Goal: Task Accomplishment & Management: Complete application form

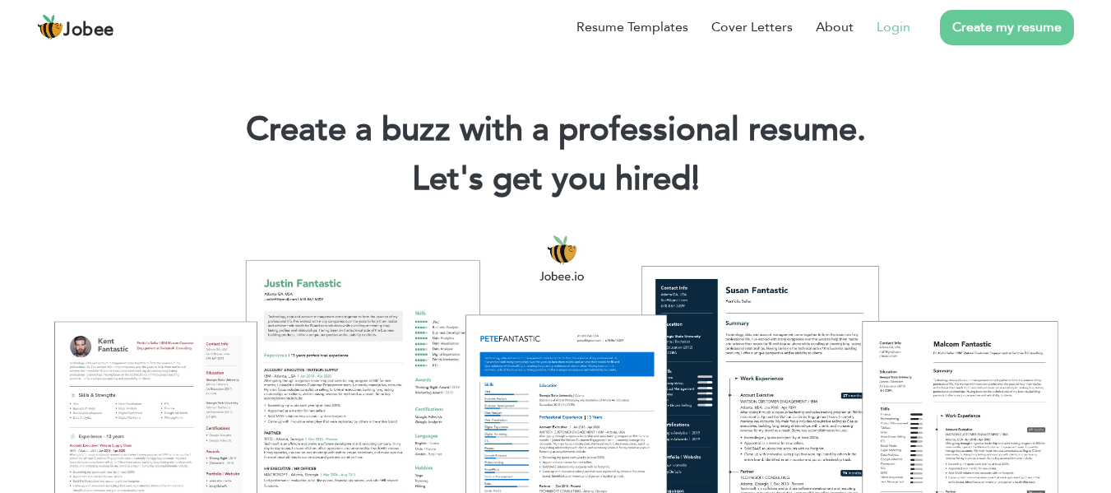
click at [884, 27] on link "Login" at bounding box center [894, 27] width 34 height 20
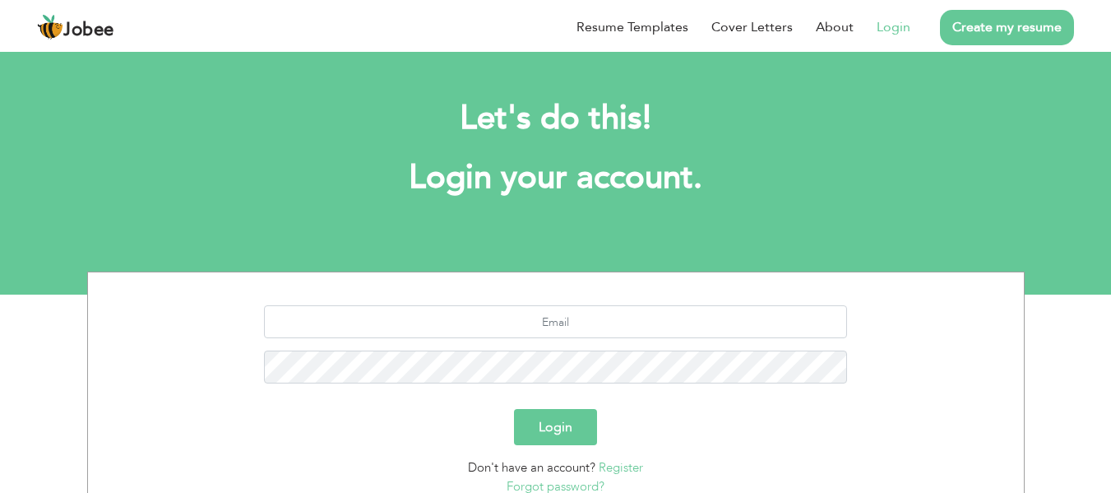
scroll to position [132, 0]
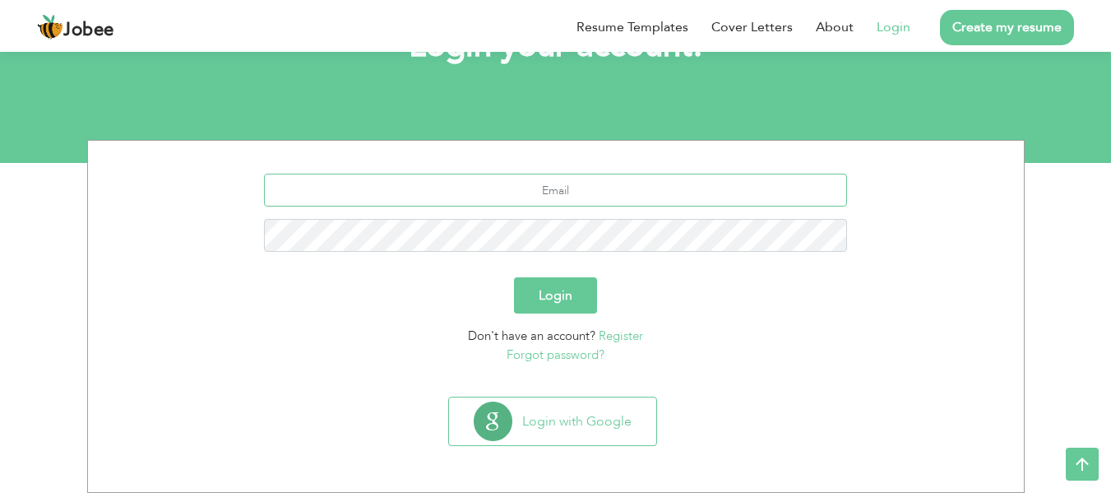
click at [591, 178] on input "text" at bounding box center [555, 190] width 583 height 33
type input "[EMAIL_ADDRESS][DOMAIN_NAME]"
click at [514, 277] on button "Login" at bounding box center [555, 295] width 83 height 36
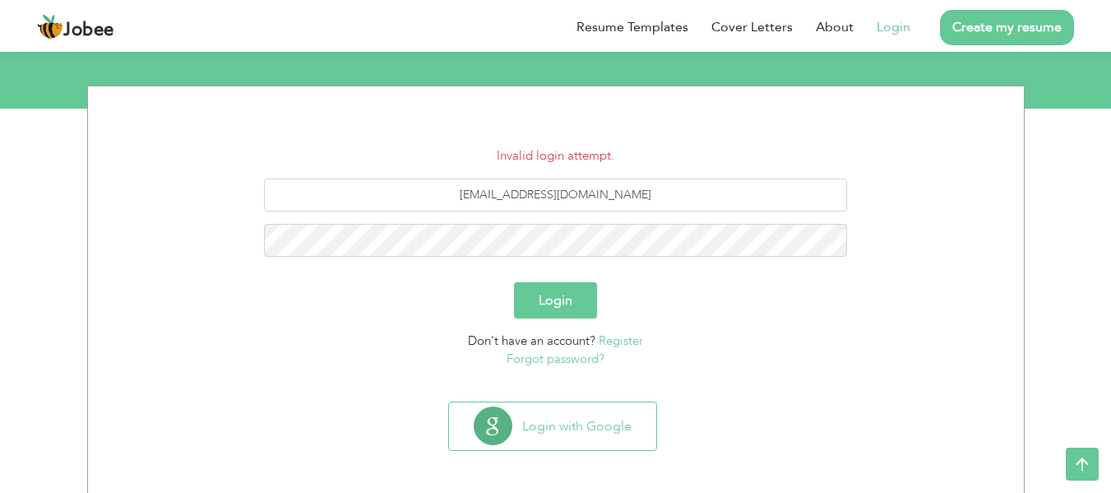
scroll to position [191, 0]
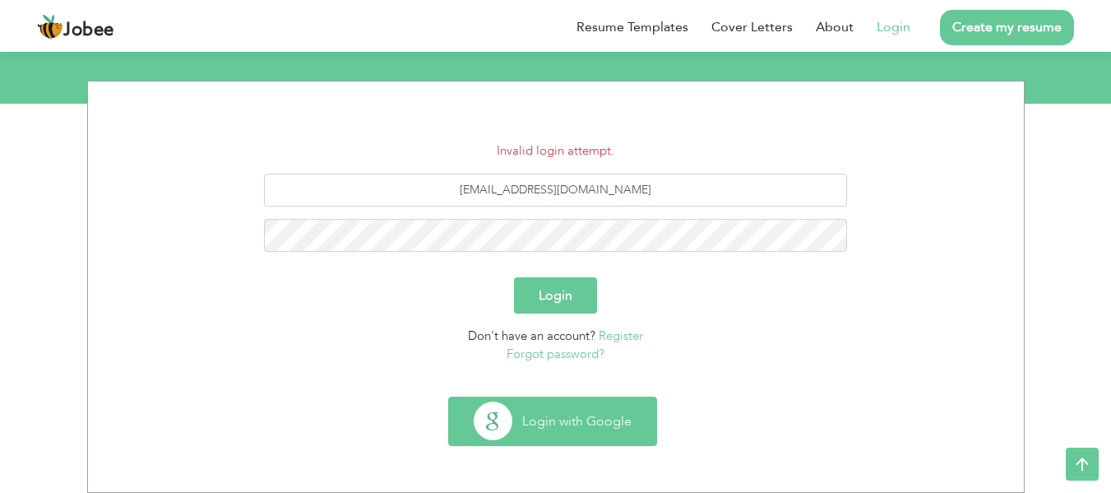
click at [567, 424] on button "Login with Google" at bounding box center [552, 421] width 207 height 48
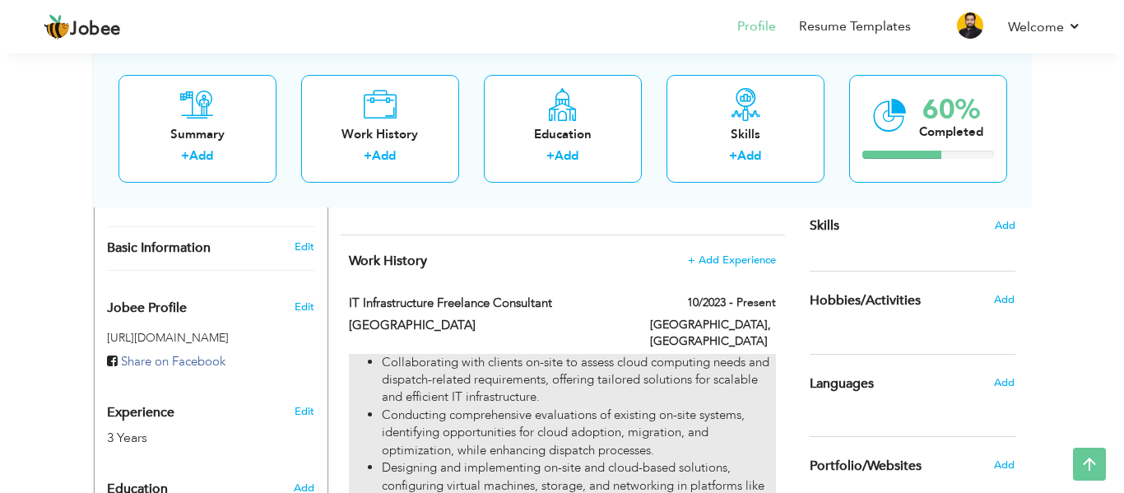
scroll to position [415, 0]
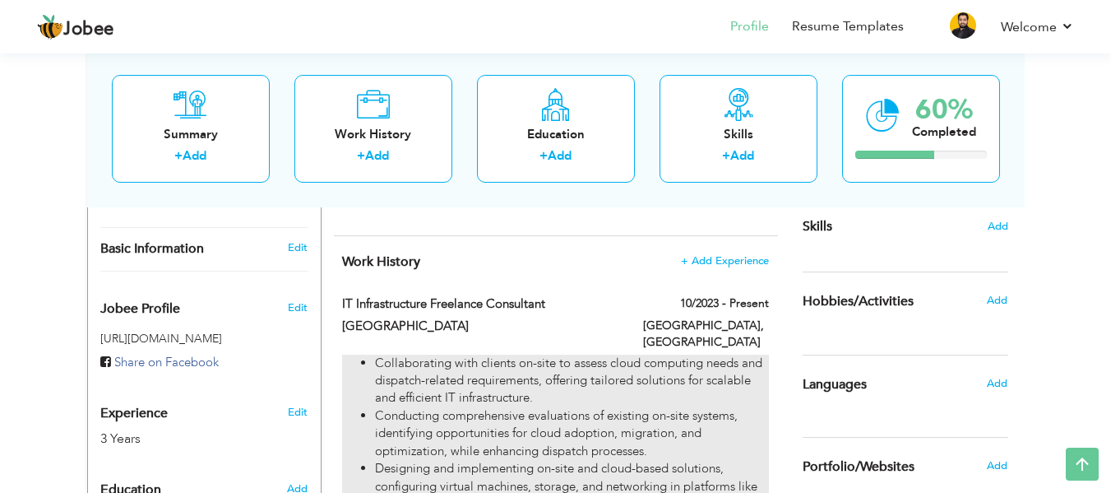
click at [536, 415] on li "Conducting comprehensive evaluations of existing on-site systems, identifying o…" at bounding box center [571, 433] width 393 height 53
type input "IT Infrastructure Freelance Consultant"
type input "Madrid"
type input "10/2023"
type input "Spain"
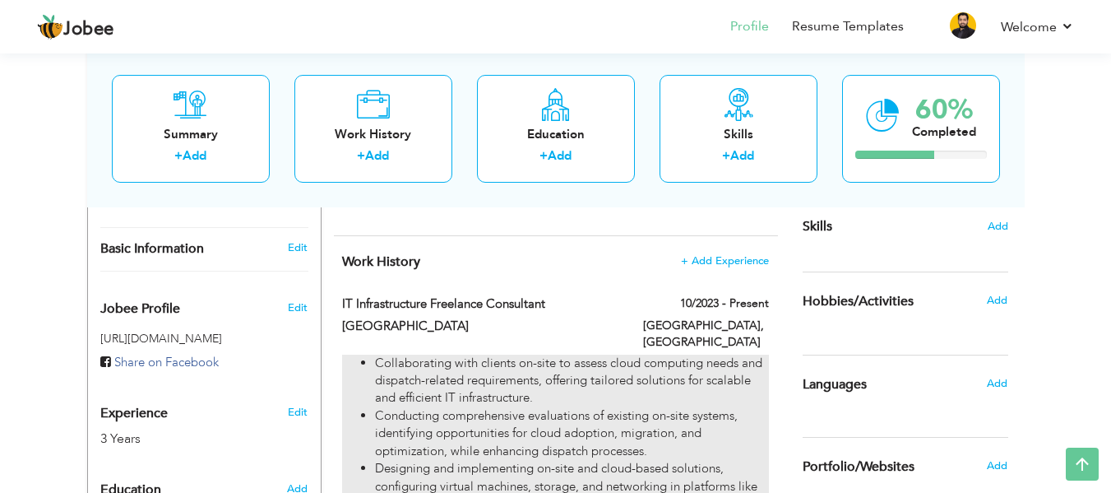
type input "Madrid"
checkbox input "true"
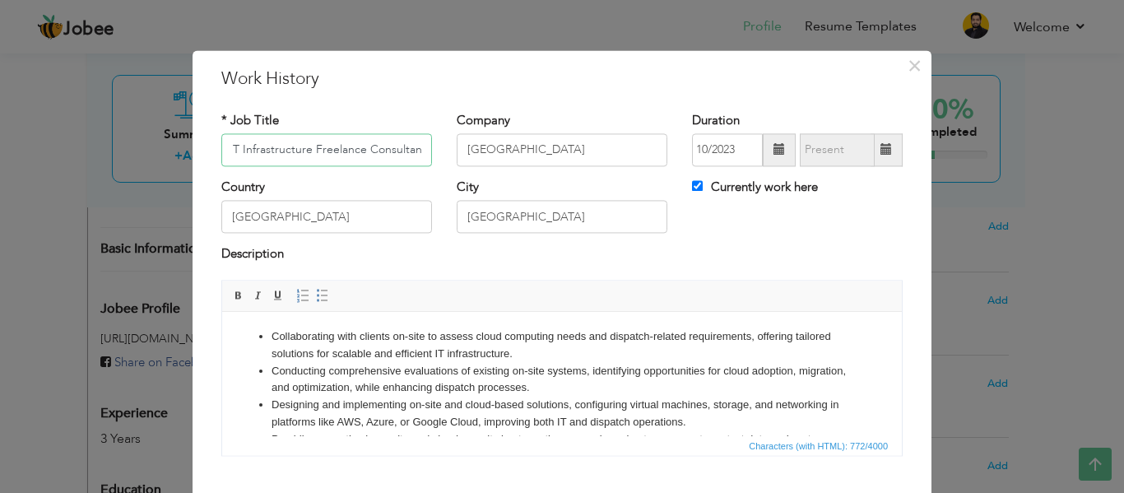
scroll to position [46, 0]
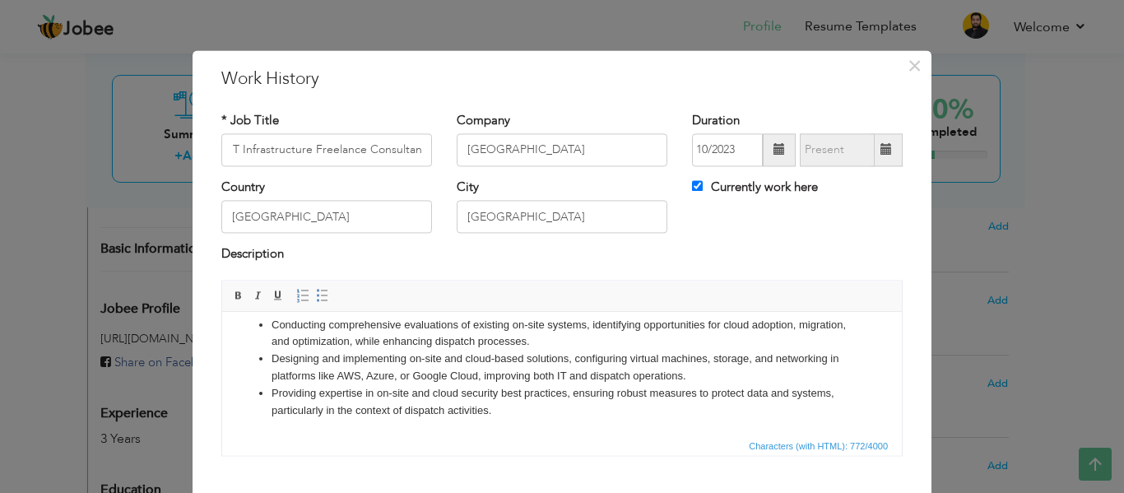
click at [536, 373] on li "Designing and implementing on-site and cloud-based solutions, configuring virtu…" at bounding box center [561, 367] width 581 height 35
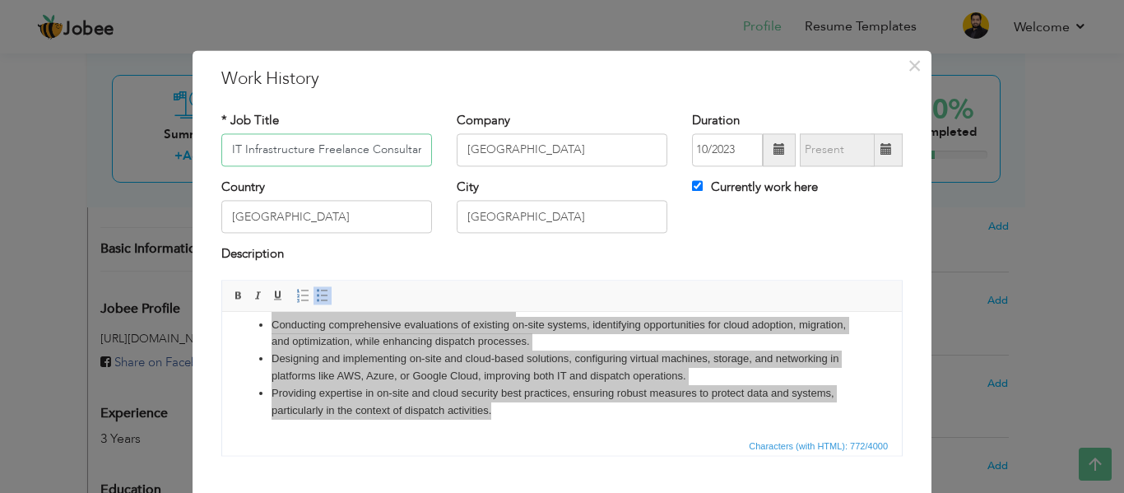
click at [282, 150] on input "IT Infrastructure Freelance Consultant" at bounding box center [326, 149] width 211 height 33
drag, startPoint x: 336, startPoint y: 149, endPoint x: 224, endPoint y: 151, distance: 112.7
click at [224, 151] on input "IT Infrastructure Freelance Consultant" at bounding box center [326, 149] width 211 height 33
click at [290, 155] on input "IT Infrastructure Freelance Consultant" at bounding box center [326, 149] width 211 height 33
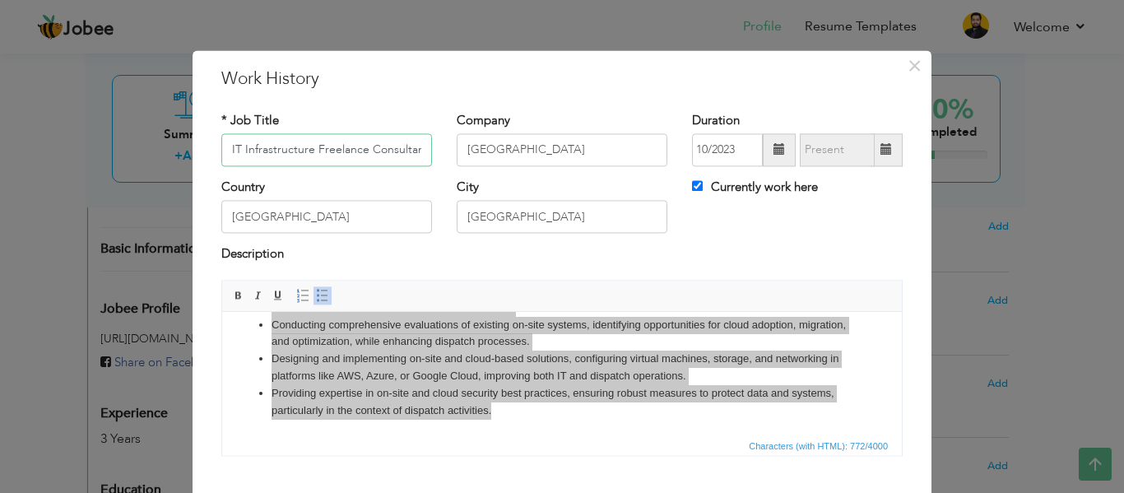
click at [290, 155] on input "IT Infrastructure Freelance Consultant" at bounding box center [326, 149] width 211 height 33
type input "Desktop Support Engineer"
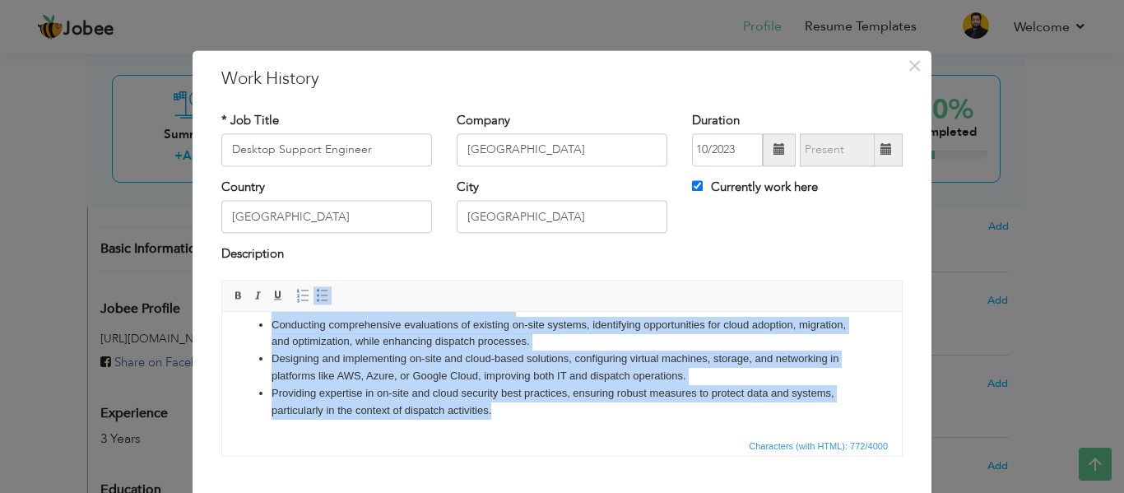
click at [463, 370] on li "Designing and implementing on-site and cloud-based solutions, configuring virtu…" at bounding box center [561, 367] width 581 height 35
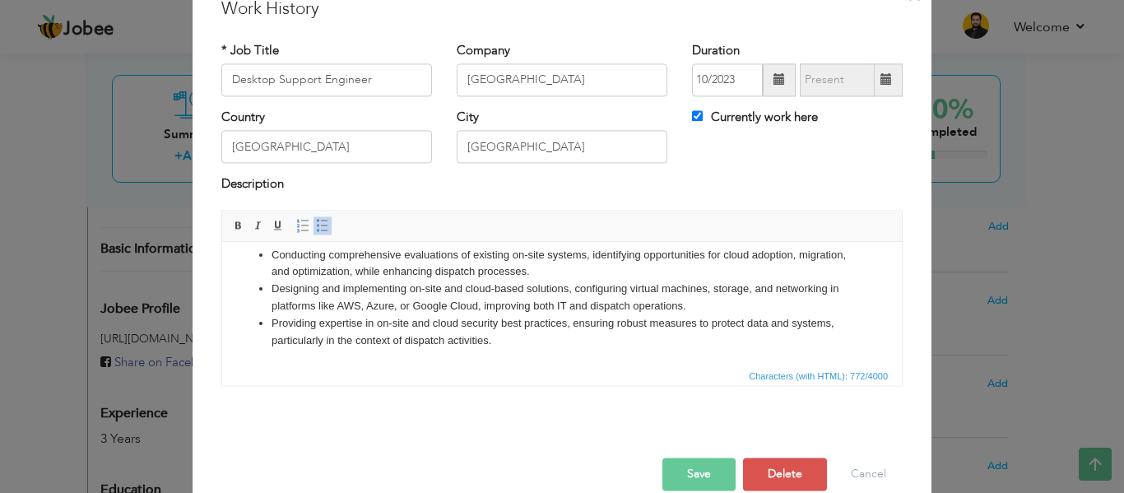
scroll to position [96, 0]
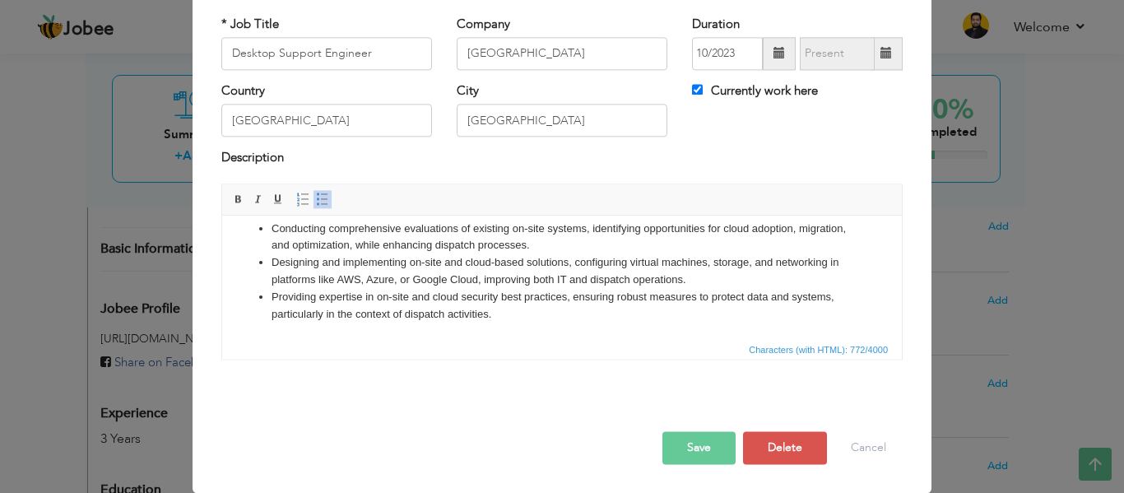
click at [452, 263] on li "Designing and implementing on-site and cloud-based solutions, configuring virtu…" at bounding box center [561, 271] width 581 height 35
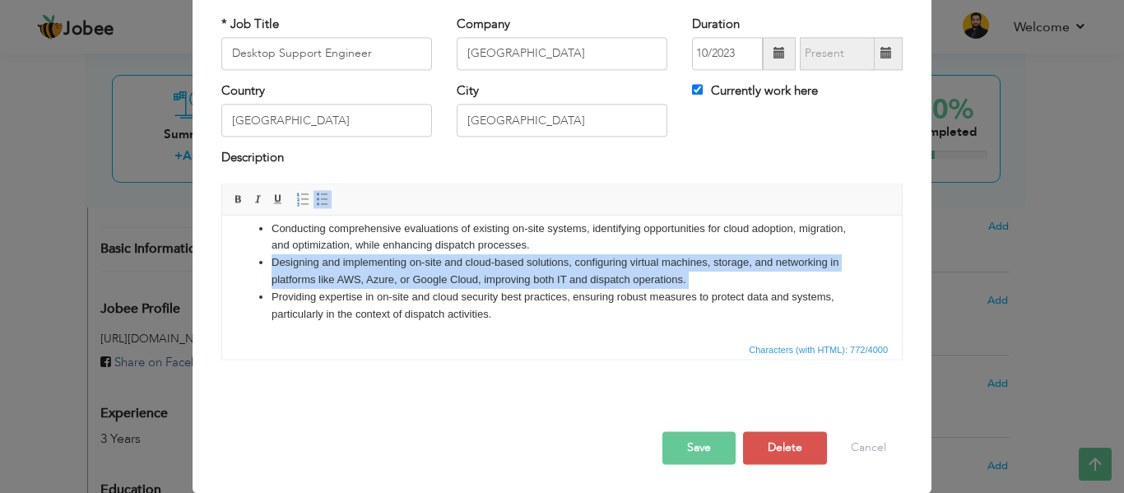
click at [452, 263] on li "Designing and implementing on-site and cloud-based solutions, configuring virtu…" at bounding box center [561, 271] width 581 height 35
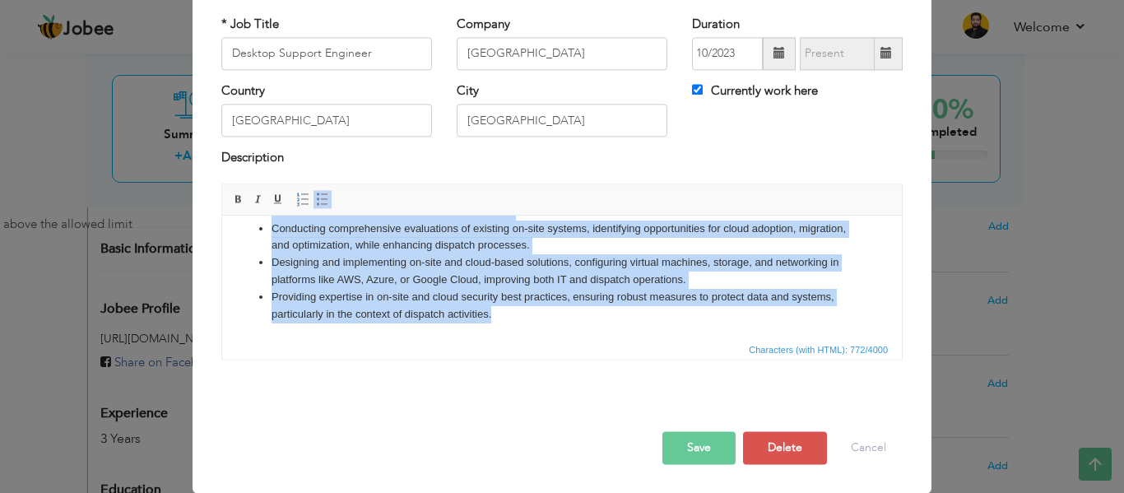
click at [539, 318] on li "Providing expertise in on-site and cloud security best practices, ensuring robu…" at bounding box center [561, 306] width 581 height 35
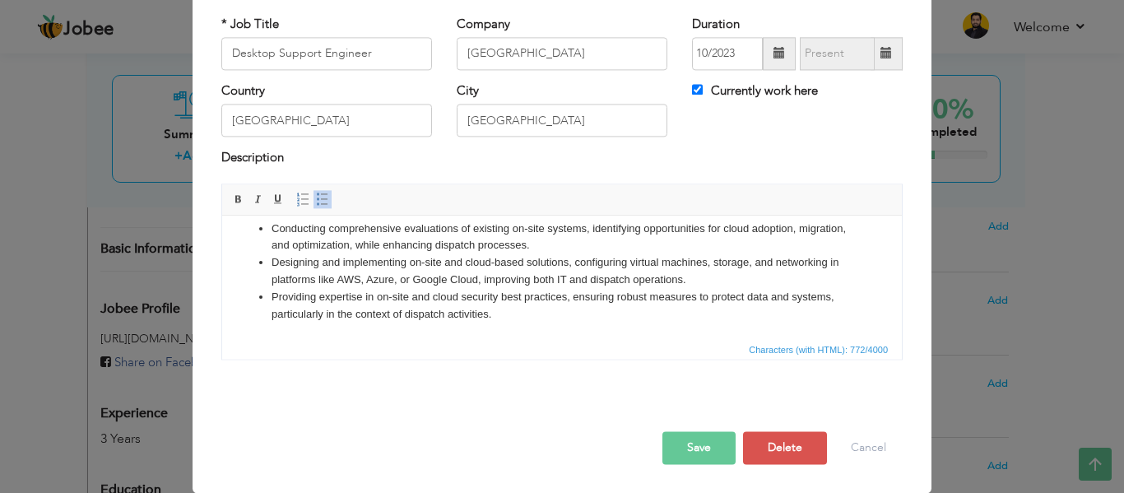
click at [424, 269] on li "Designing and implementing on-site and cloud-based solutions, configuring virtu…" at bounding box center [561, 271] width 581 height 35
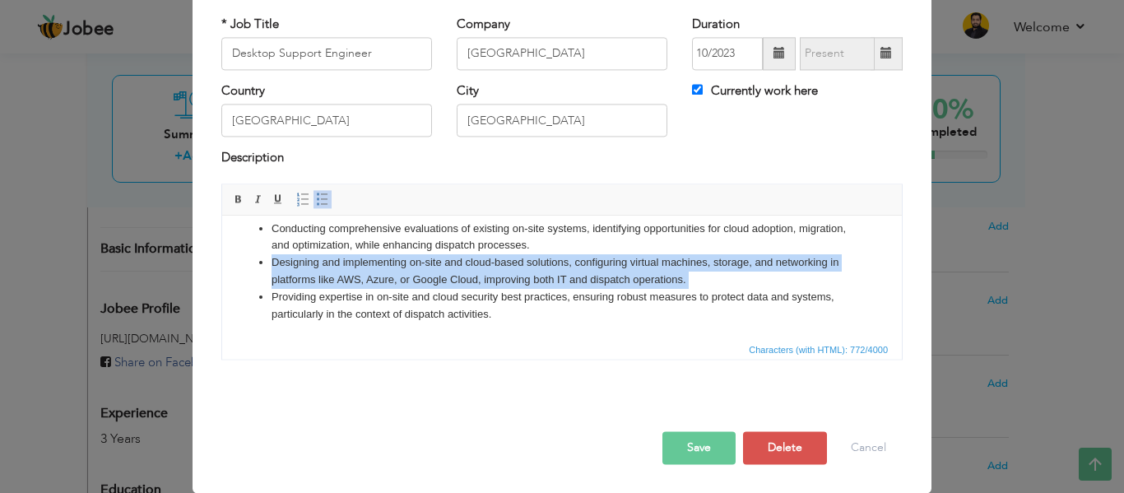
click at [424, 269] on li "Designing and implementing on-site and cloud-based solutions, configuring virtu…" at bounding box center [561, 271] width 581 height 35
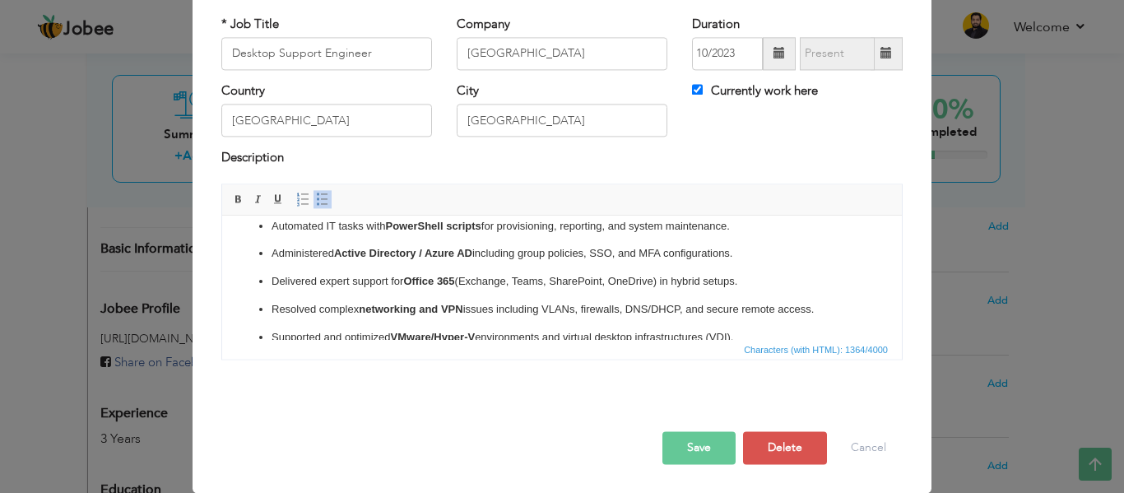
scroll to position [72, 0]
click at [441, 257] on strong "Active Directory / Azure AD" at bounding box center [403, 251] width 138 height 12
click at [429, 257] on strong "Active Directory AD" at bounding box center [383, 251] width 98 height 12
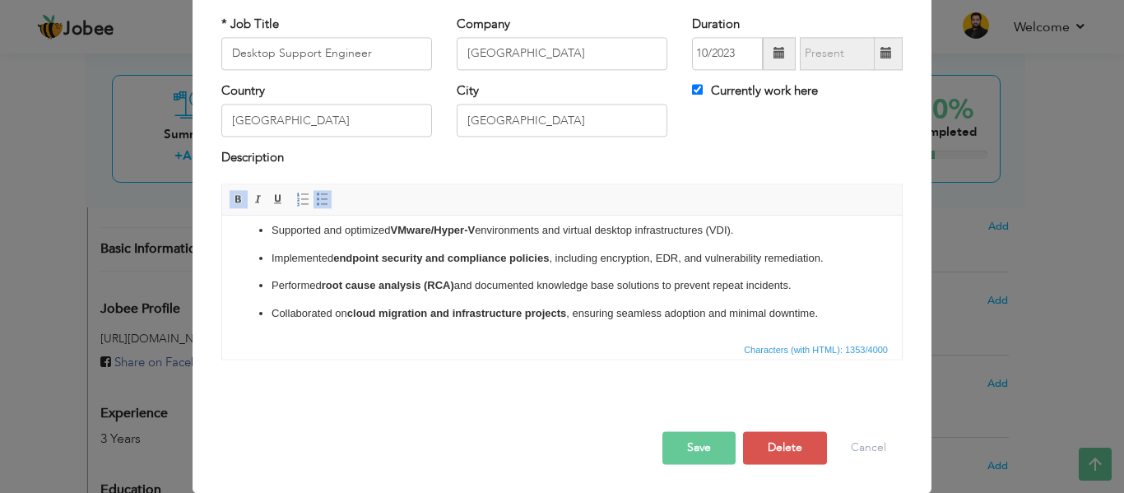
scroll to position [194, 0]
click at [332, 307] on p "Collaborated on cloud migration and infrastructure projects , ensuring seamless…" at bounding box center [561, 313] width 581 height 17
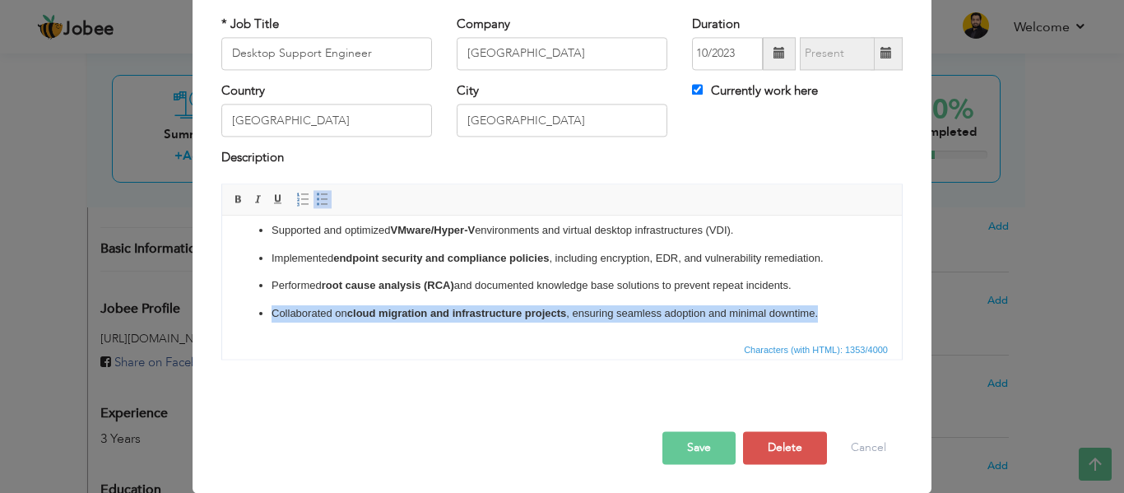
click at [332, 307] on p "Collaborated on cloud migration and infrastructure projects , ensuring seamless…" at bounding box center [561, 313] width 581 height 17
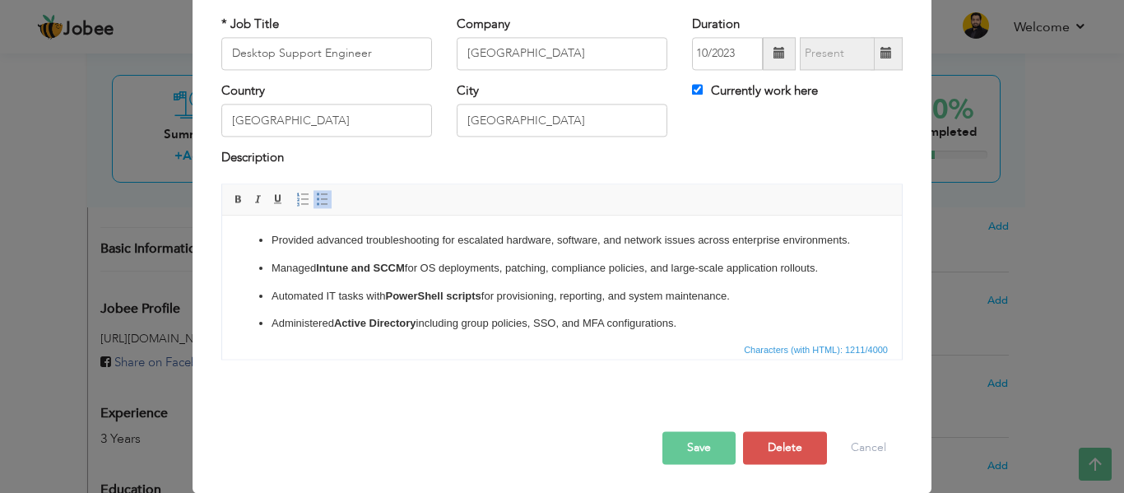
scroll to position [166, 0]
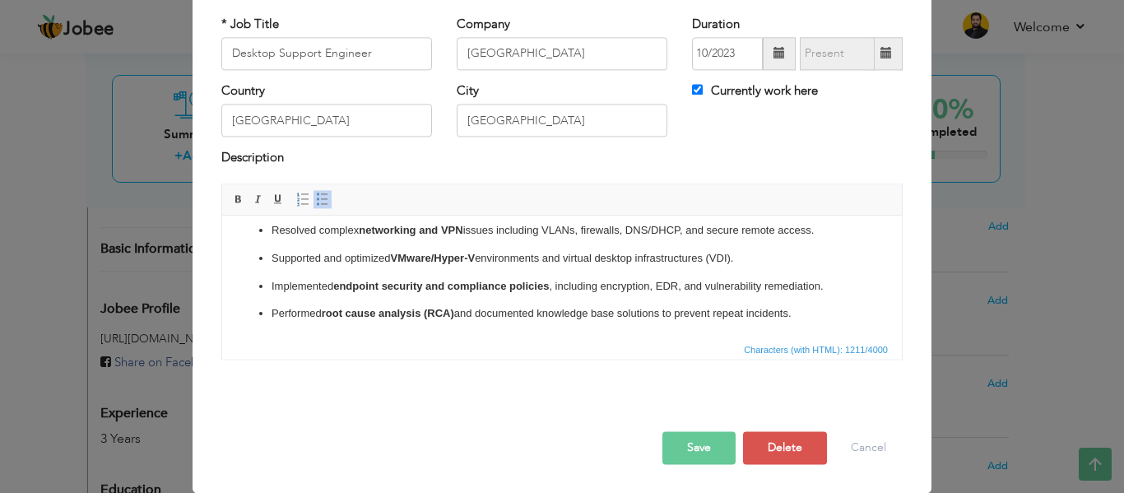
click at [689, 457] on button "Save" at bounding box center [698, 447] width 73 height 33
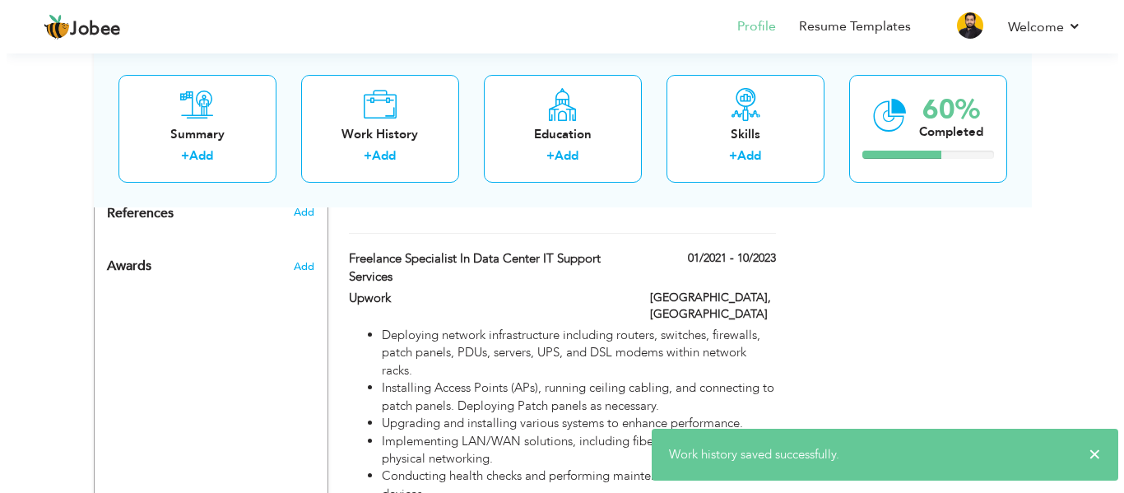
scroll to position [945, 0]
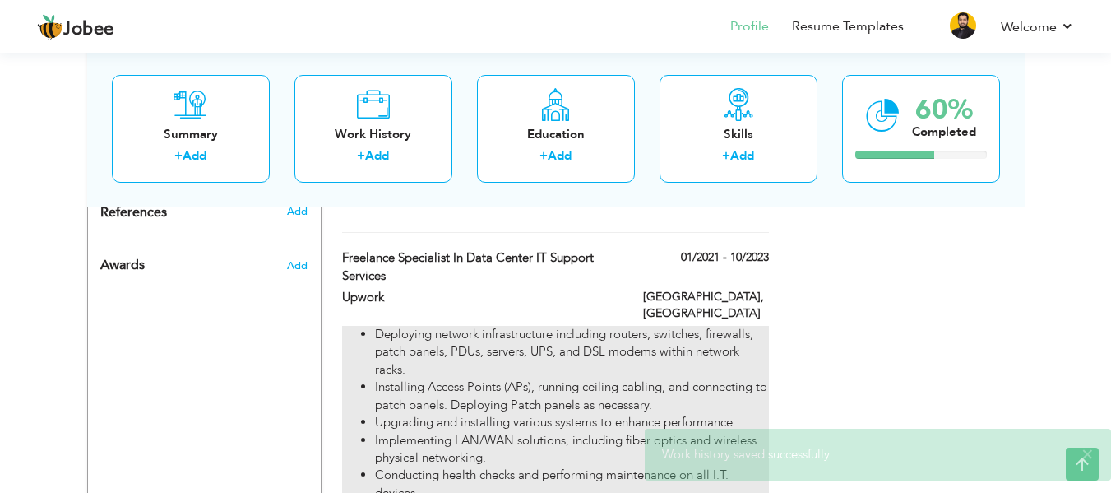
click at [619, 326] on li "Deploying network infrastructure including routers, switches, firewalls, patch …" at bounding box center [571, 352] width 393 height 53
type input "Freelance Specialist in Data Center IT Support Services"
type input "Upwork"
type input "01/2021"
type input "10/2023"
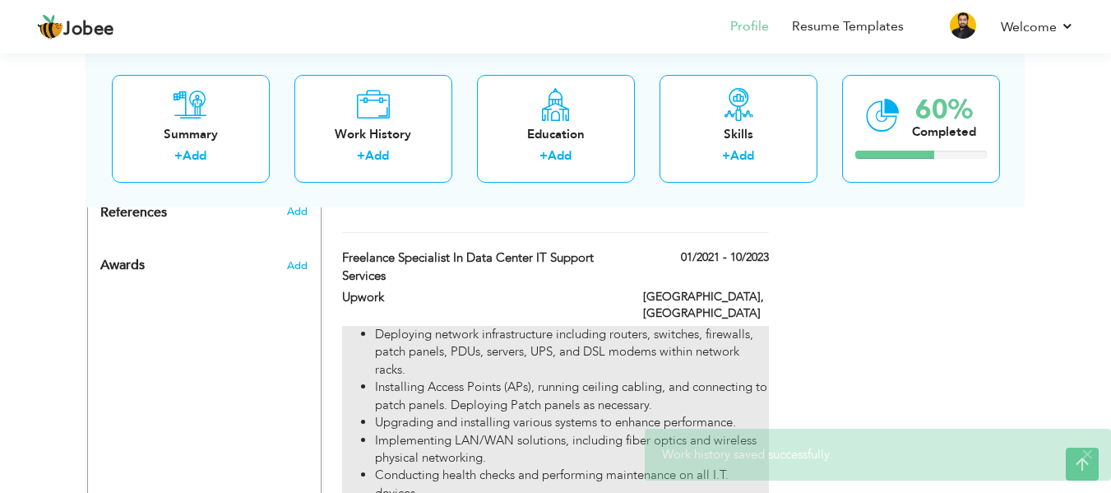
type input "[GEOGRAPHIC_DATA]"
checkbox input "false"
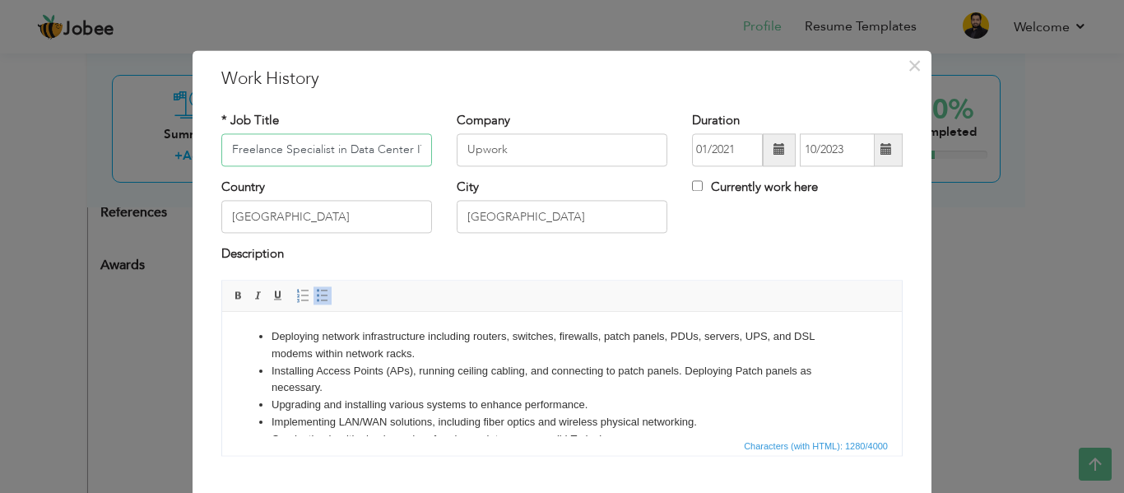
scroll to position [0, 91]
click at [452, 350] on li "Deploying network infrastructure including routers, switches, firewalls, patch …" at bounding box center [561, 345] width 581 height 35
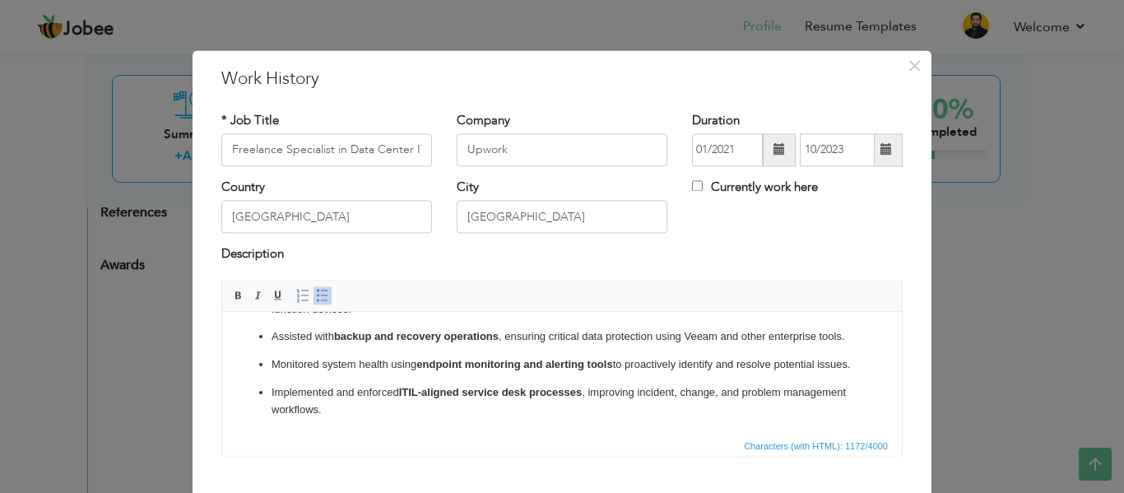
scroll to position [96, 0]
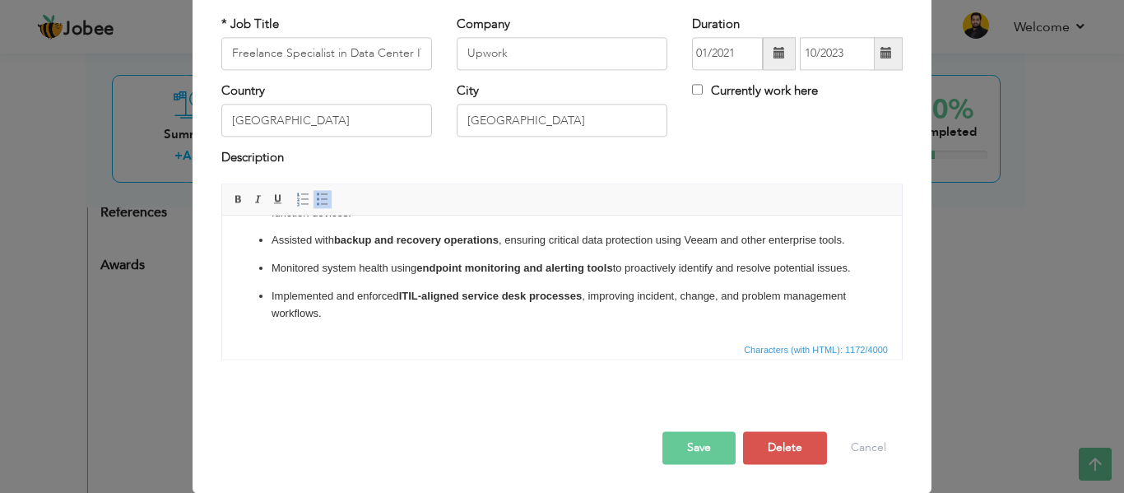
click at [706, 449] on button "Save" at bounding box center [698, 447] width 73 height 33
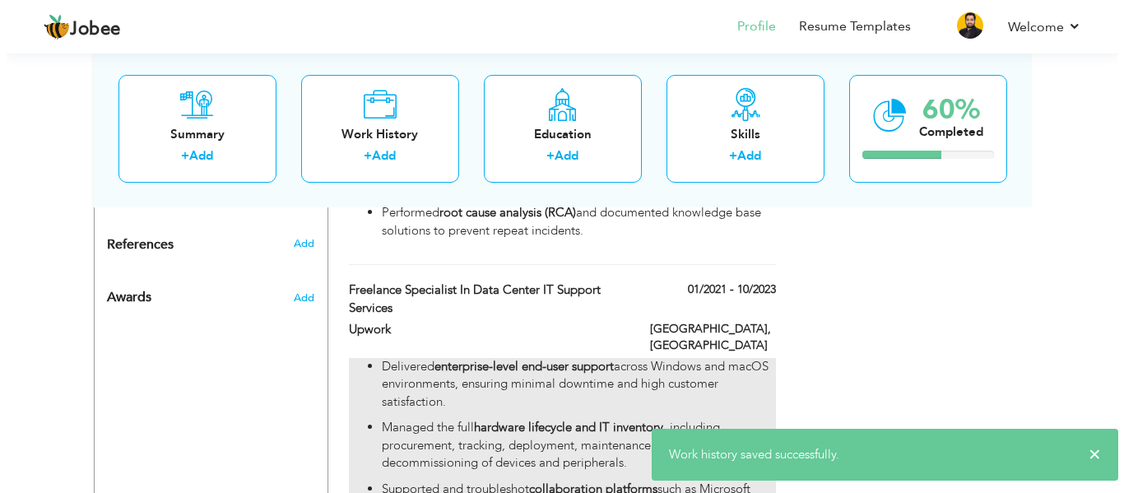
scroll to position [906, 0]
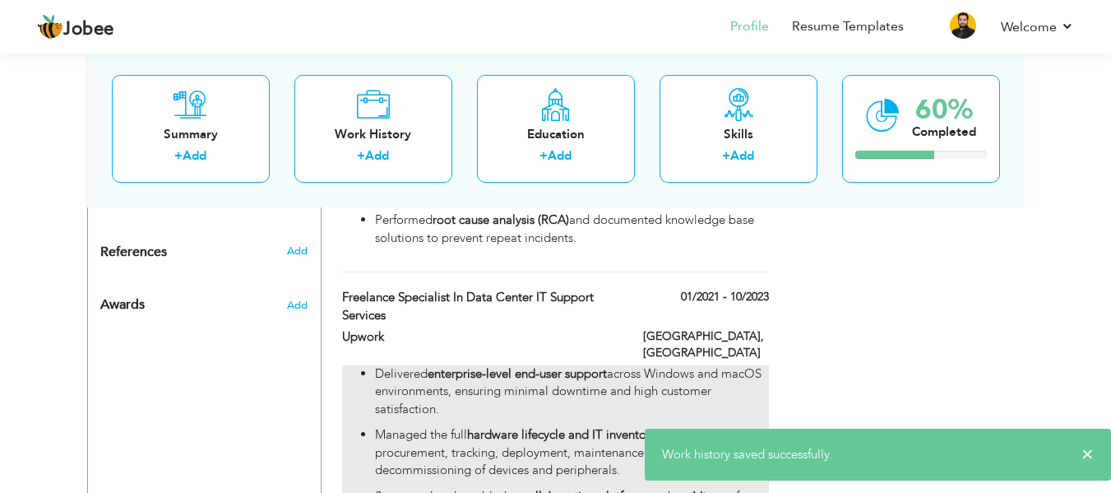
click at [661, 365] on p "Delivered enterprise-level end-user support across Windows and macOS environmen…" at bounding box center [571, 391] width 393 height 53
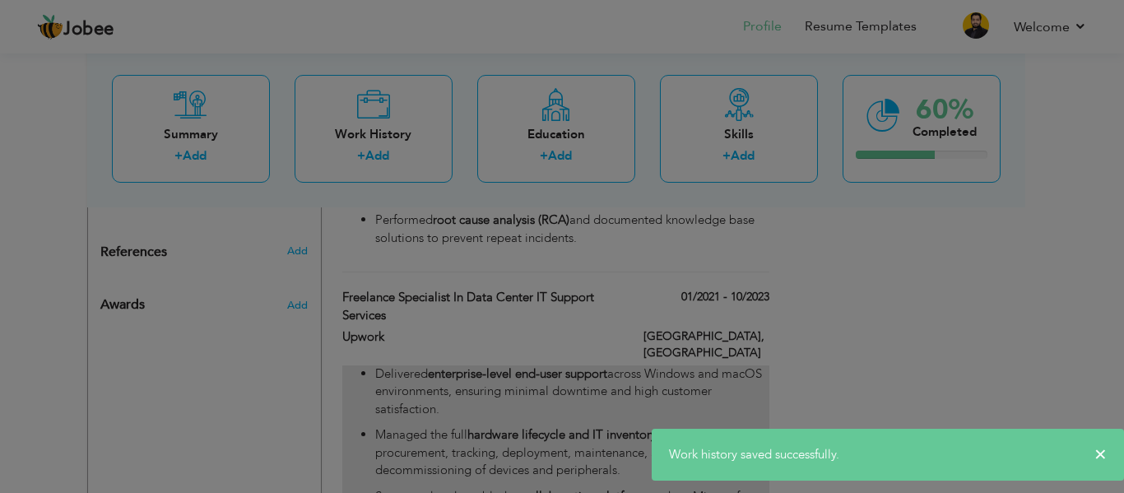
click at [661, 355] on div at bounding box center [562, 246] width 1124 height 493
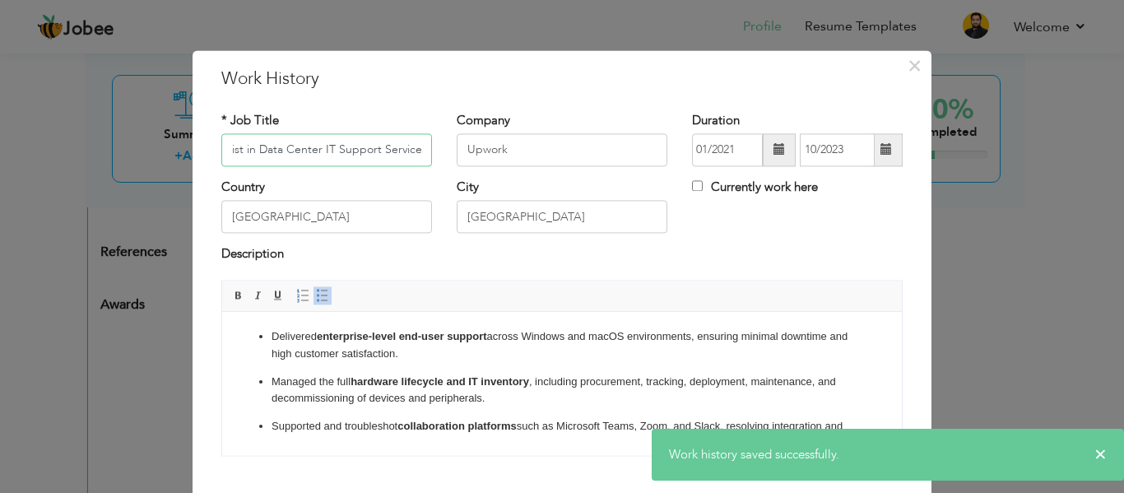
scroll to position [213, 0]
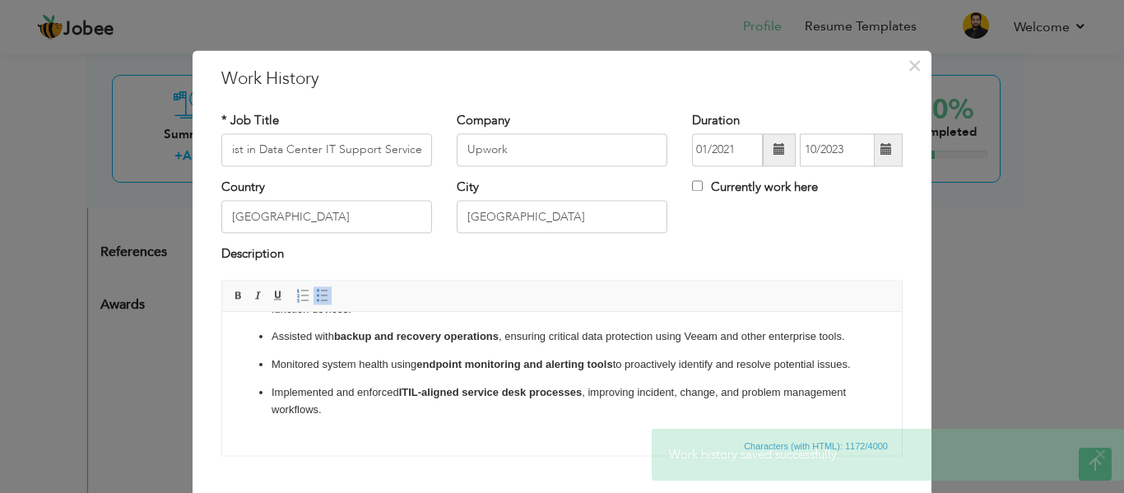
click at [440, 393] on strong "ITIL-aligned service desk processes" at bounding box center [490, 392] width 183 height 12
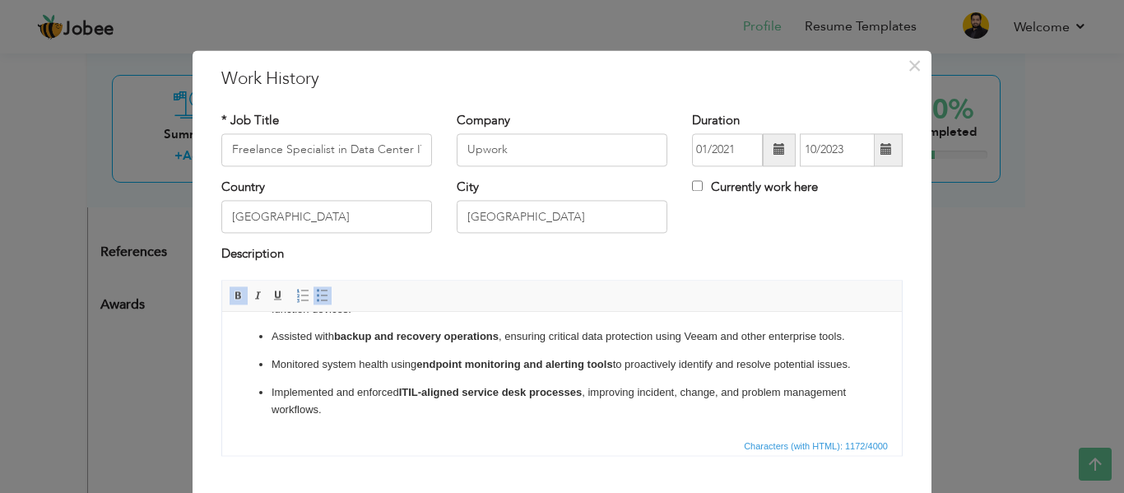
click at [410, 406] on p "Implemented and enforced ITIL-aligned service desk processes , improving incide…" at bounding box center [561, 401] width 581 height 35
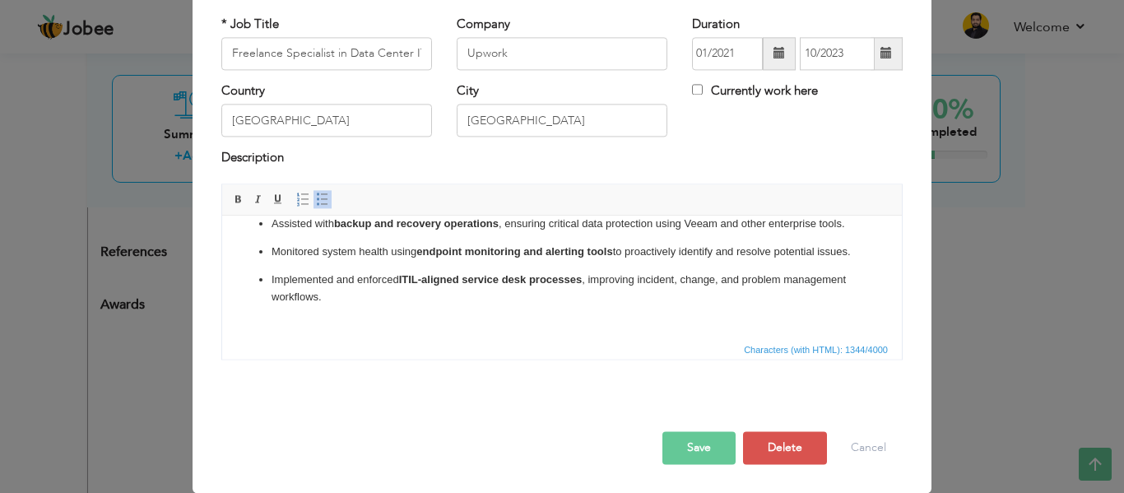
scroll to position [256, 0]
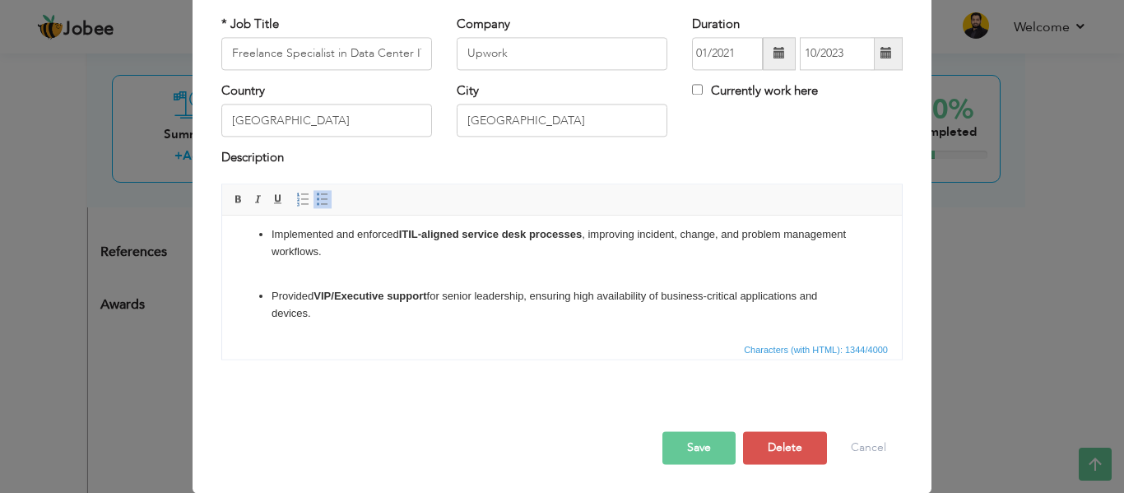
click at [704, 458] on button "Save" at bounding box center [698, 447] width 73 height 33
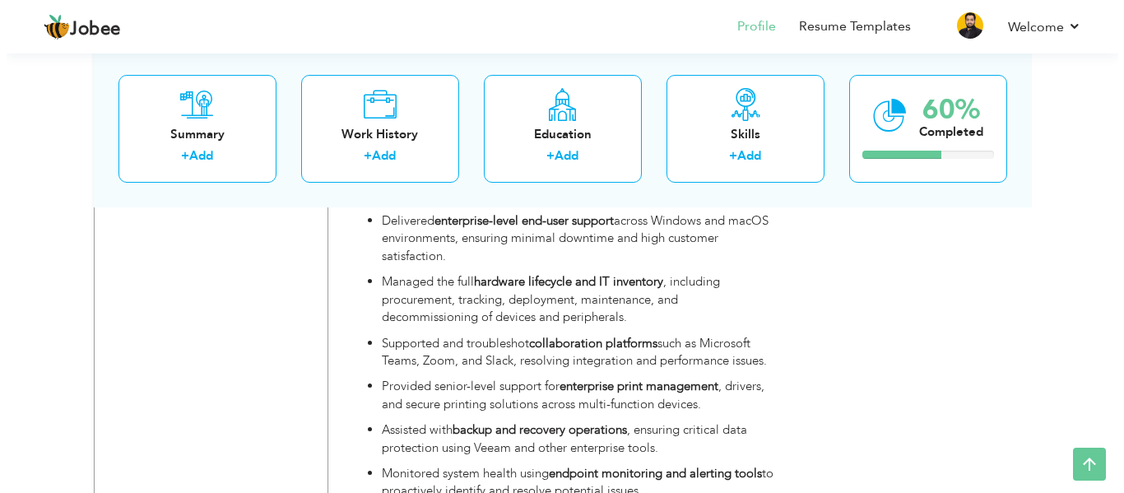
scroll to position [1087, 0]
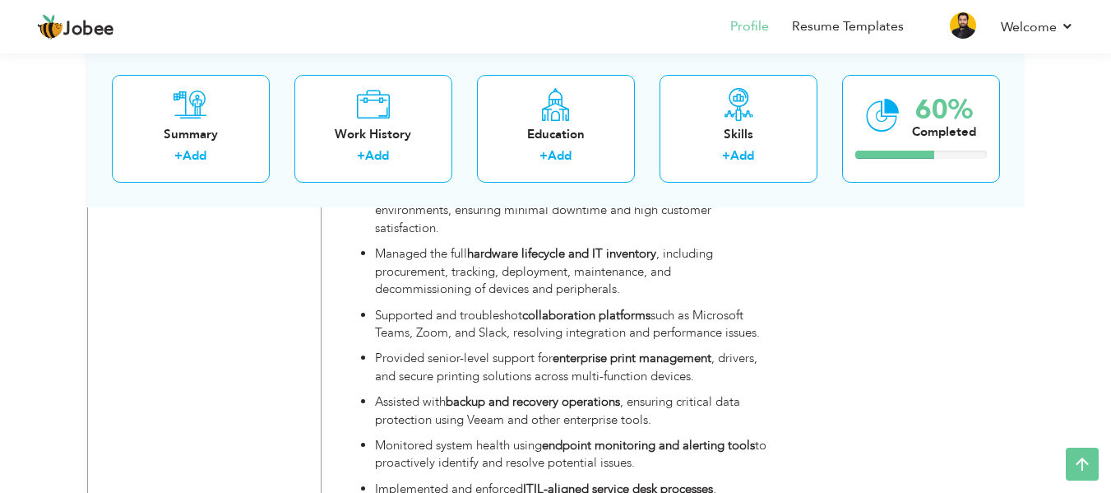
click at [502, 307] on p "Supported and troubleshot collaboration platforms such as Microsoft Teams, Zoom…" at bounding box center [571, 324] width 393 height 35
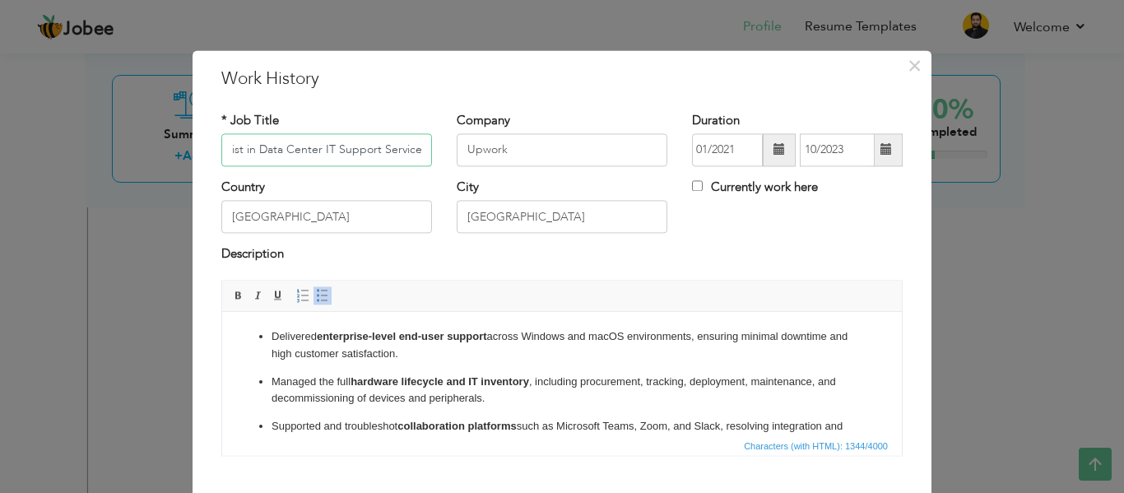
scroll to position [276, 0]
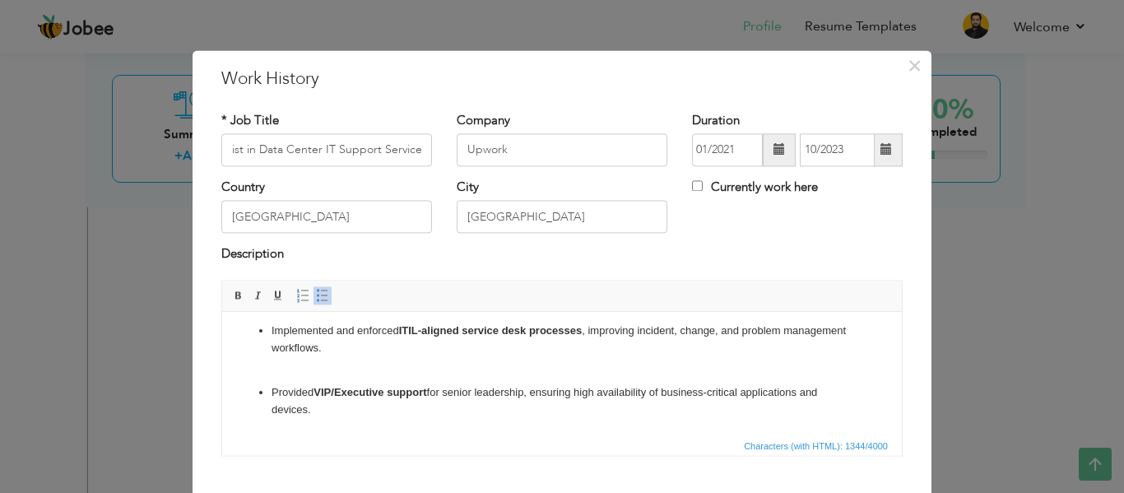
click at [349, 364] on p "Implemented and enforced ITIL-aligned service desk processes , improving incide…" at bounding box center [561, 347] width 581 height 51
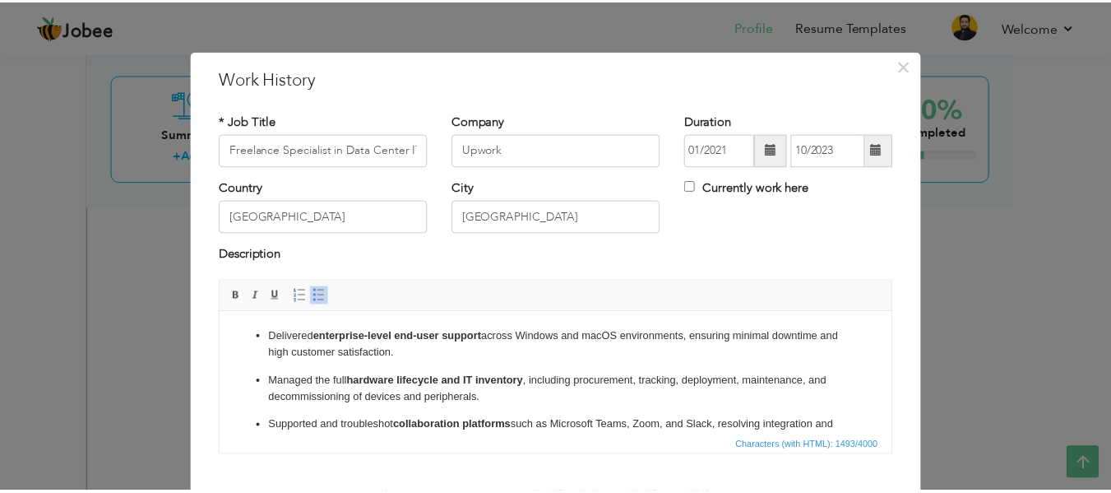
scroll to position [96, 0]
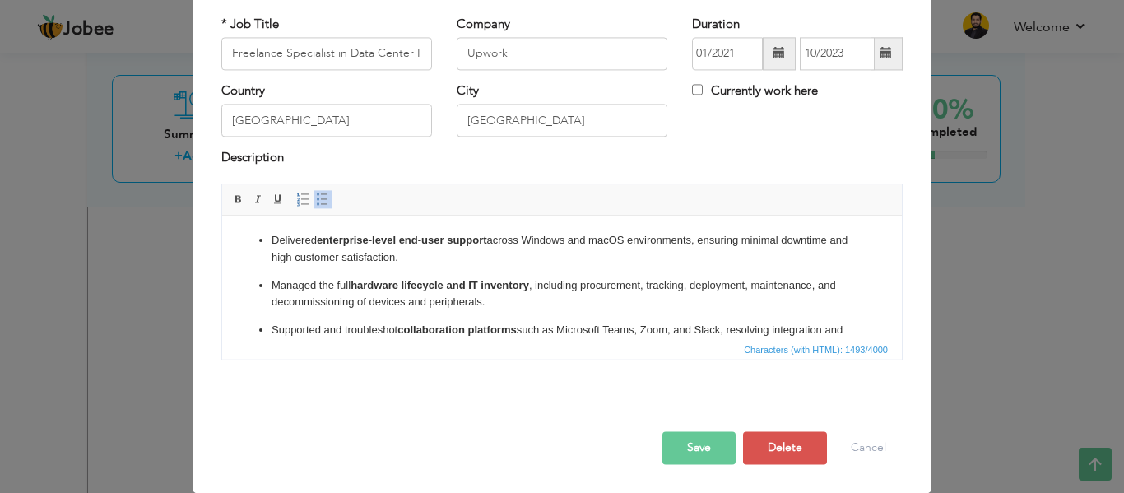
click at [693, 461] on button "Save" at bounding box center [698, 447] width 73 height 33
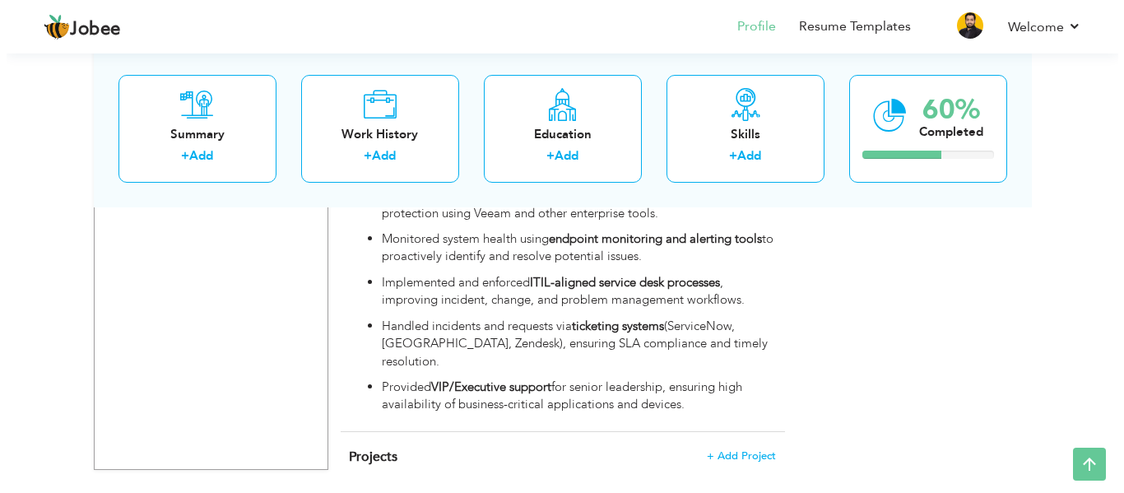
scroll to position [1294, 0]
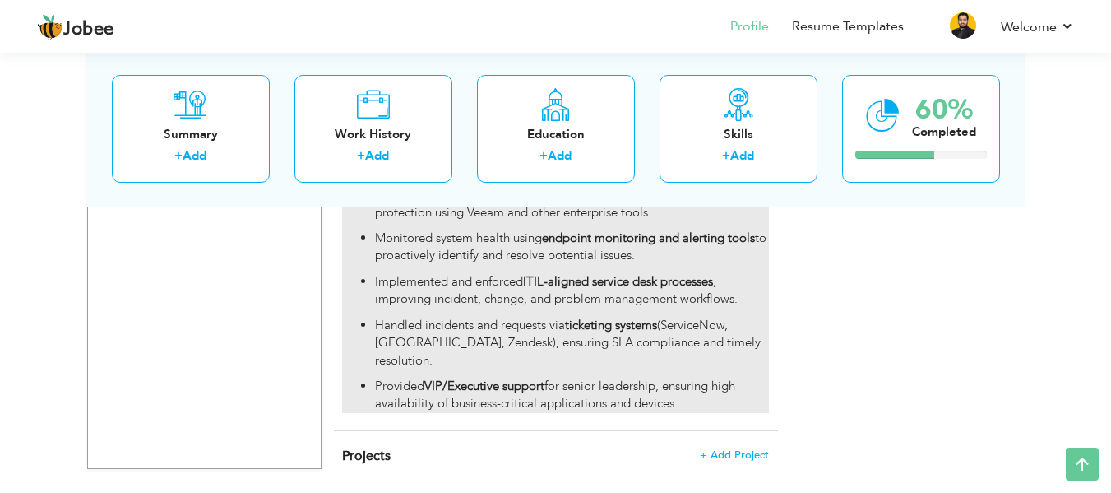
click at [550, 378] on p "Provided VIP/Executive support for senior leadership, ensuring high availabilit…" at bounding box center [571, 395] width 393 height 35
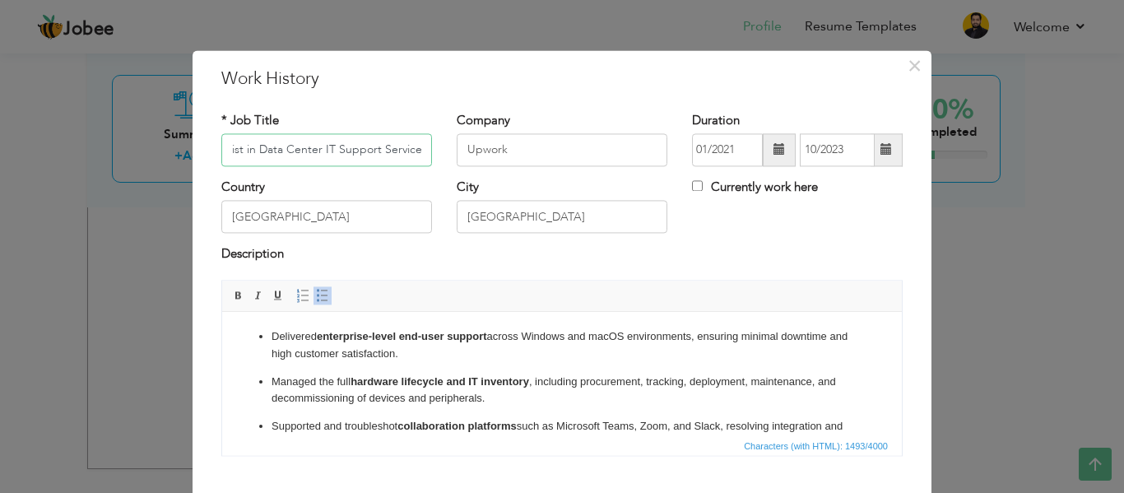
scroll to position [303, 0]
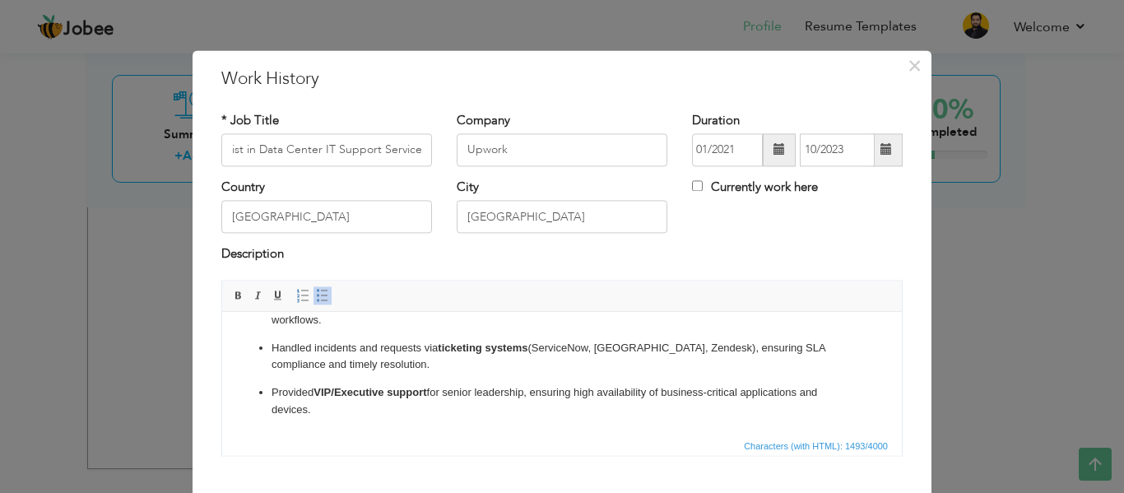
click at [371, 393] on strong "VIP/Executive support" at bounding box center [369, 392] width 113 height 12
copy p "Provided VIP/Executive support for senior leadership, ensuring high availabilit…"
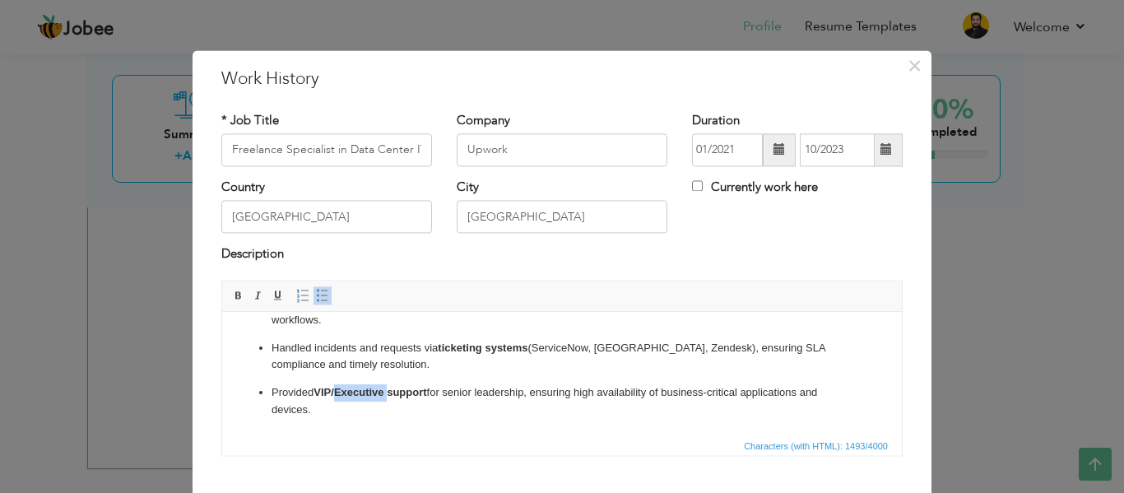
scroll to position [96, 0]
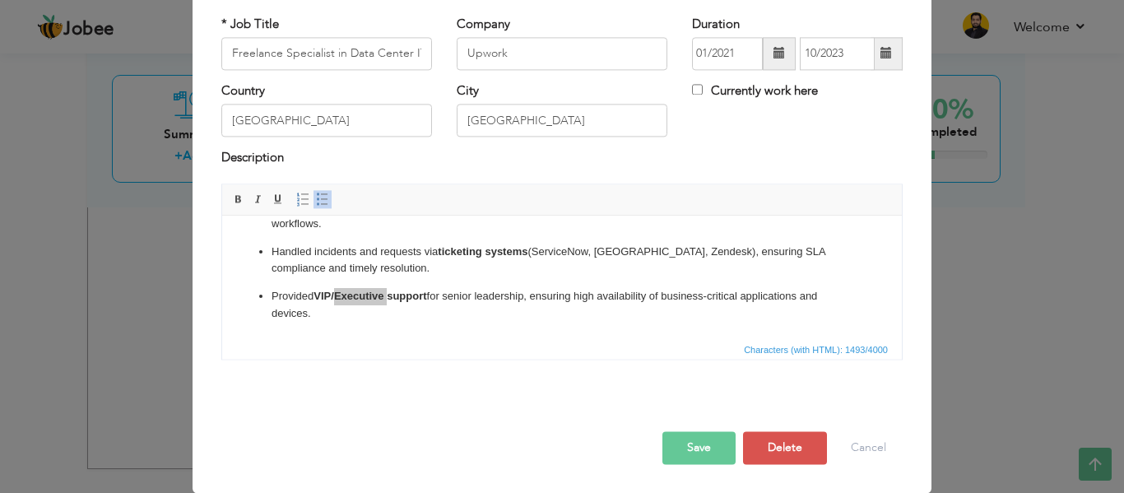
click at [695, 459] on button "Save" at bounding box center [698, 447] width 73 height 33
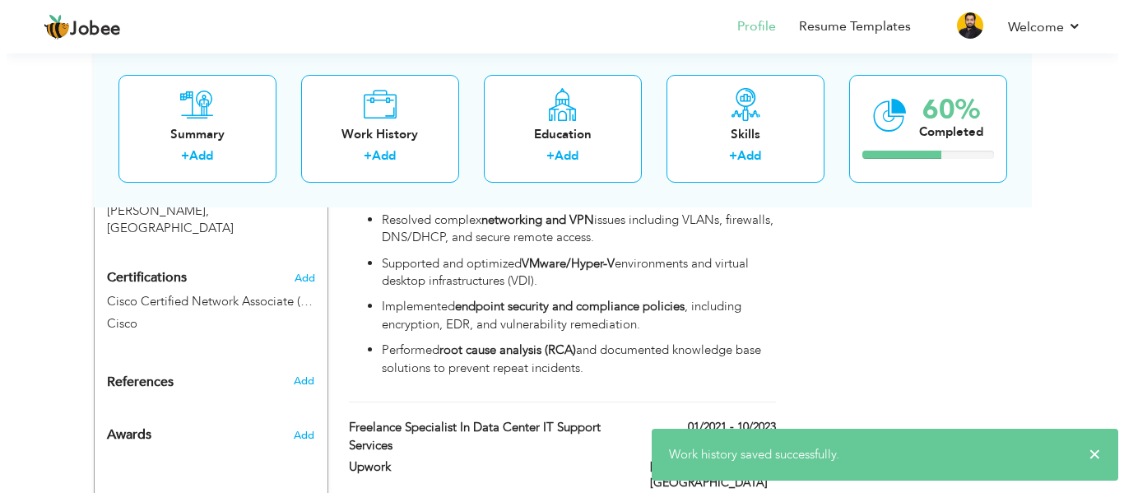
scroll to position [775, 0]
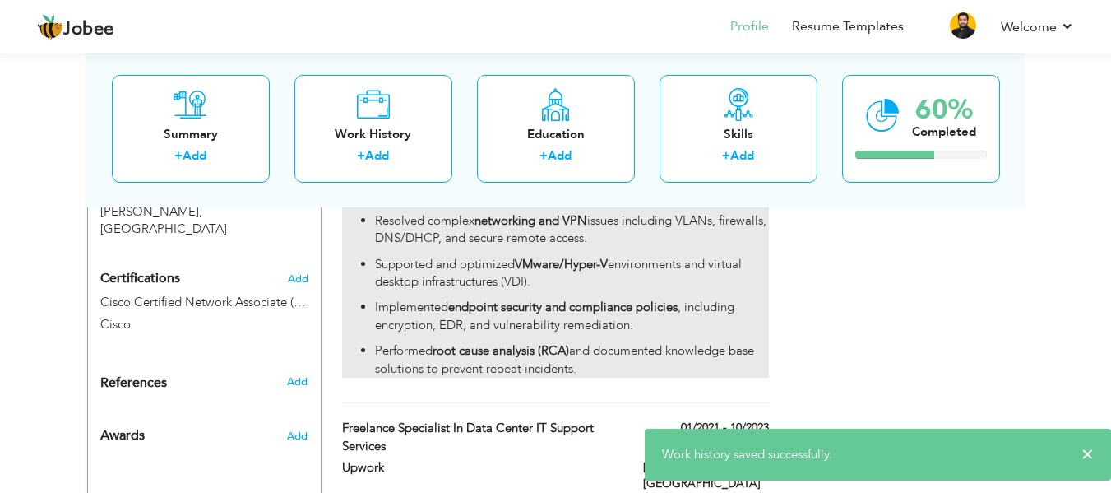
click at [511, 271] on p "Supported and optimized VMware/Hyper-V environments and virtual desktop infrast…" at bounding box center [571, 273] width 393 height 35
type input "Desktop Support Engineer"
type input "[GEOGRAPHIC_DATA]"
type input "10/2023"
type input "[GEOGRAPHIC_DATA]"
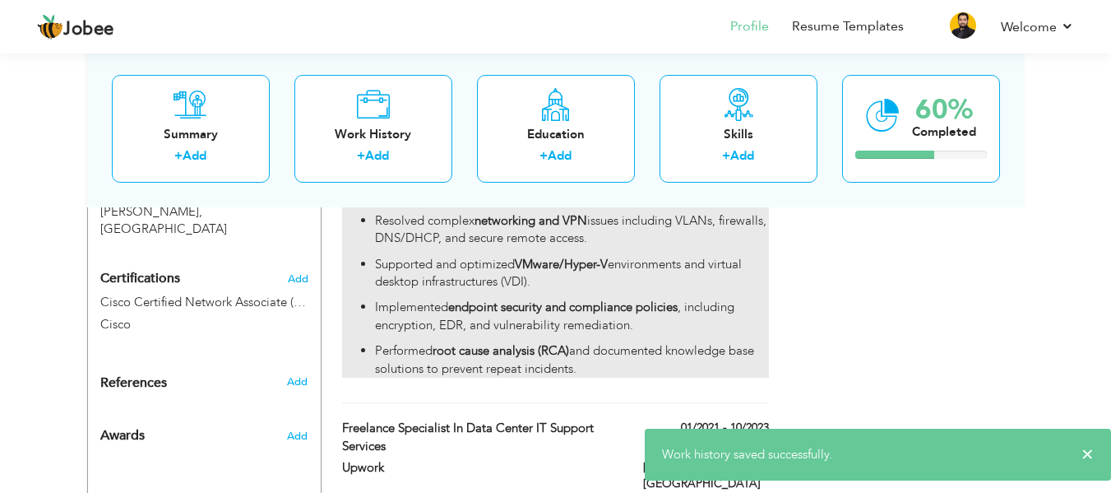
type input "[GEOGRAPHIC_DATA]"
checkbox input "true"
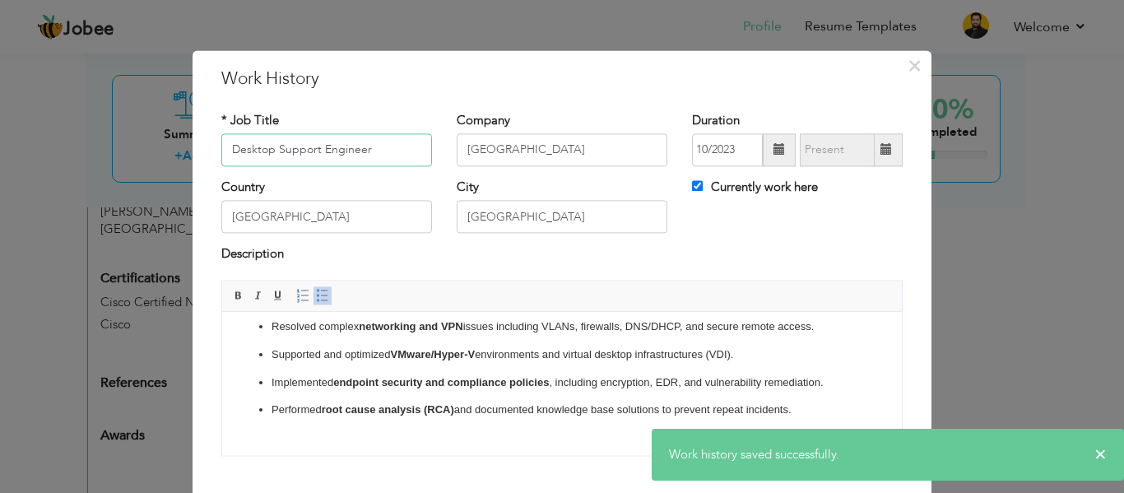
scroll to position [96, 0]
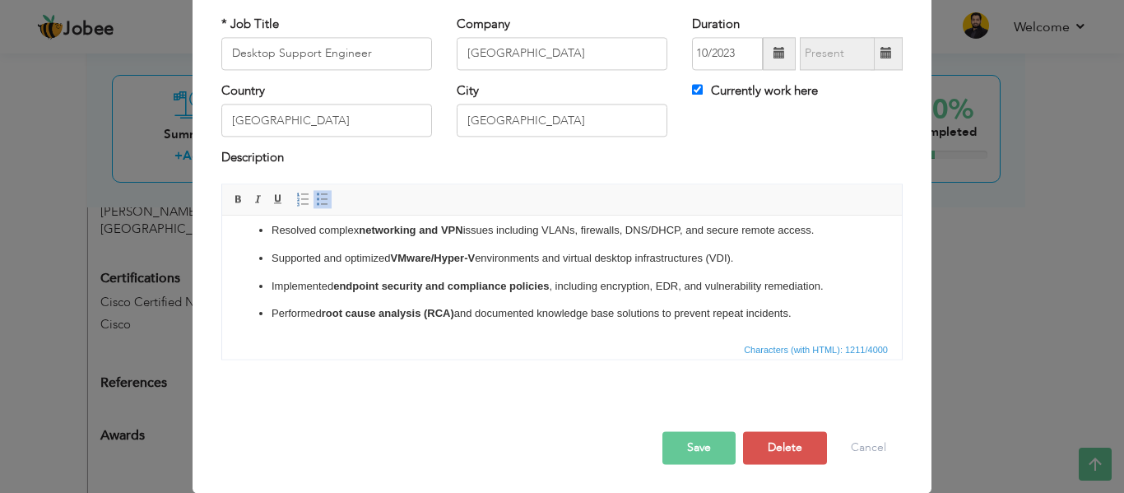
click at [818, 322] on html "Provided advanced troubleshooting for escalated hardware, software, and network…" at bounding box center [561, 203] width 679 height 272
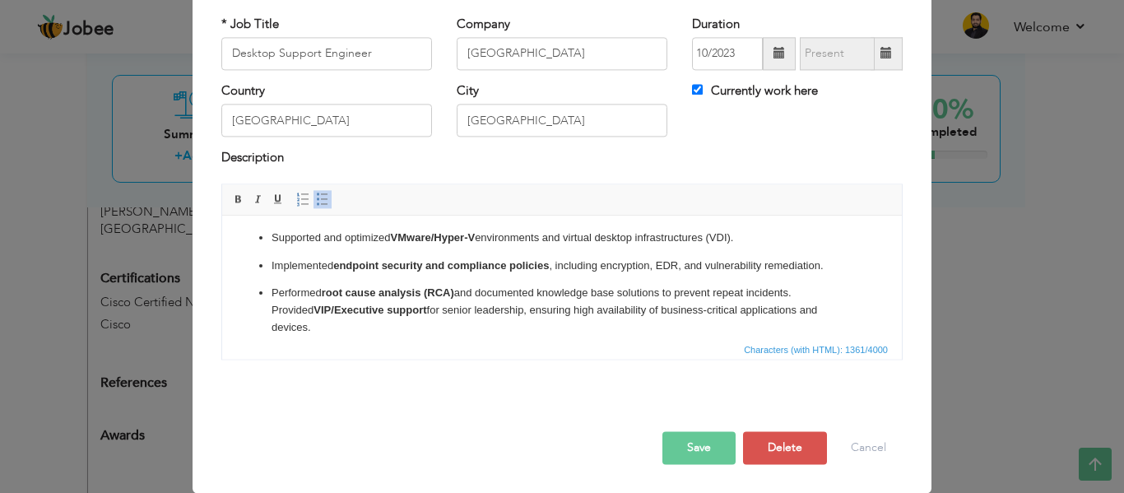
scroll to position [201, 0]
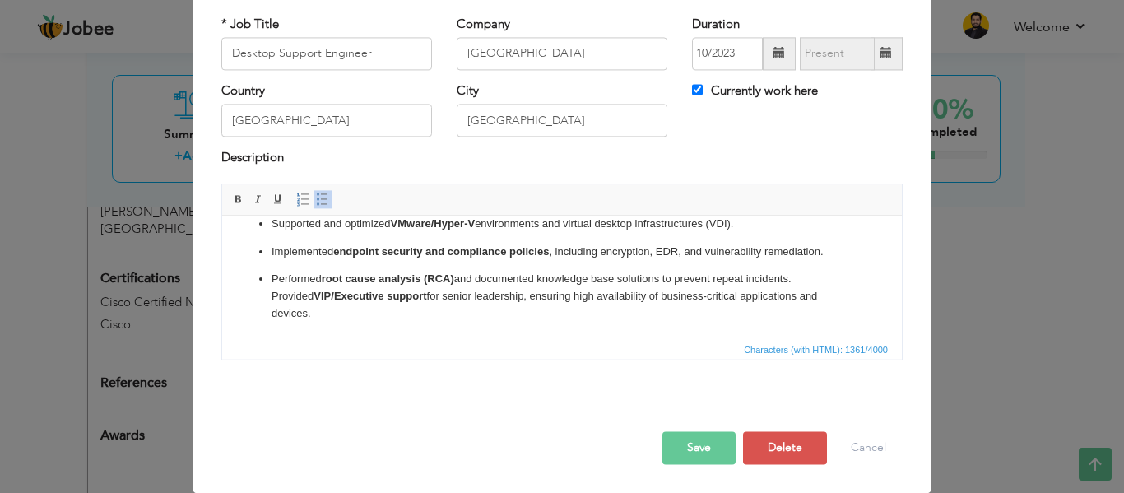
click at [834, 281] on p "Performed root cause analysis (RCA) and documented knowledge base solutions to …" at bounding box center [561, 296] width 581 height 51
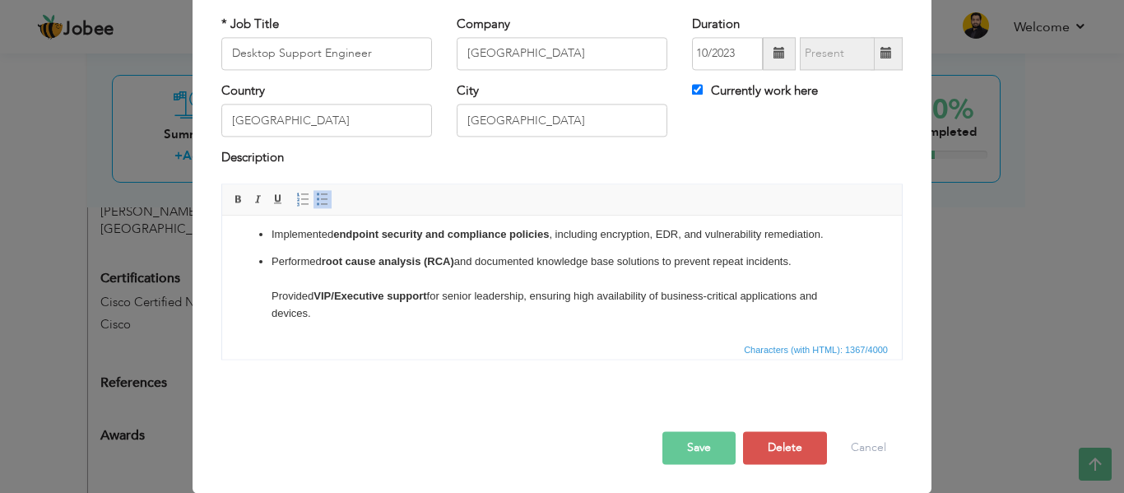
click at [269, 313] on ul "Provided advanced troubleshooting for escalated hardware, software, and network…" at bounding box center [562, 176] width 647 height 291
click at [317, 204] on span at bounding box center [322, 198] width 13 height 13
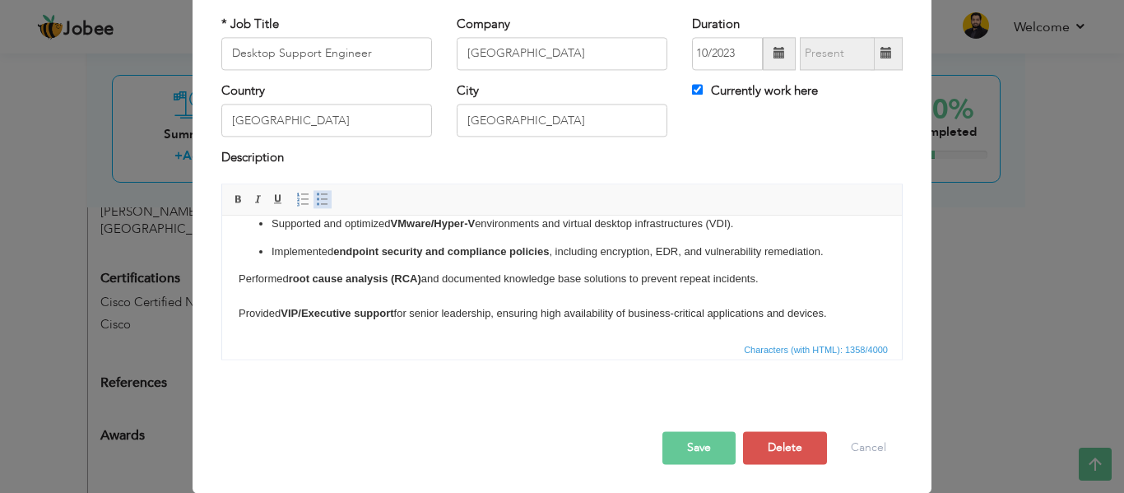
click at [317, 204] on span at bounding box center [322, 198] width 13 height 13
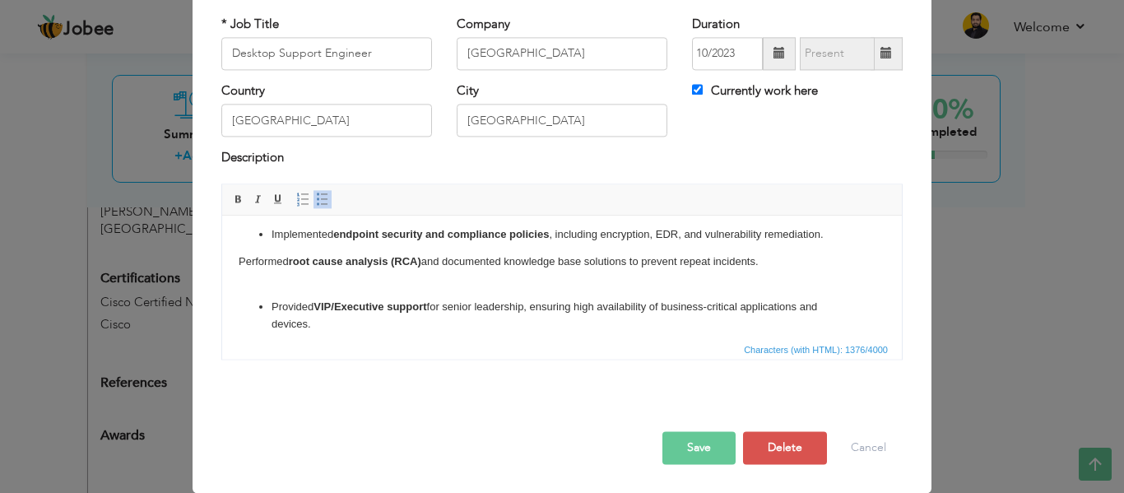
click at [235, 281] on html "Provided advanced troubleshooting for escalated hardware, software, and network…" at bounding box center [561, 182] width 679 height 335
click at [318, 202] on span at bounding box center [322, 198] width 13 height 13
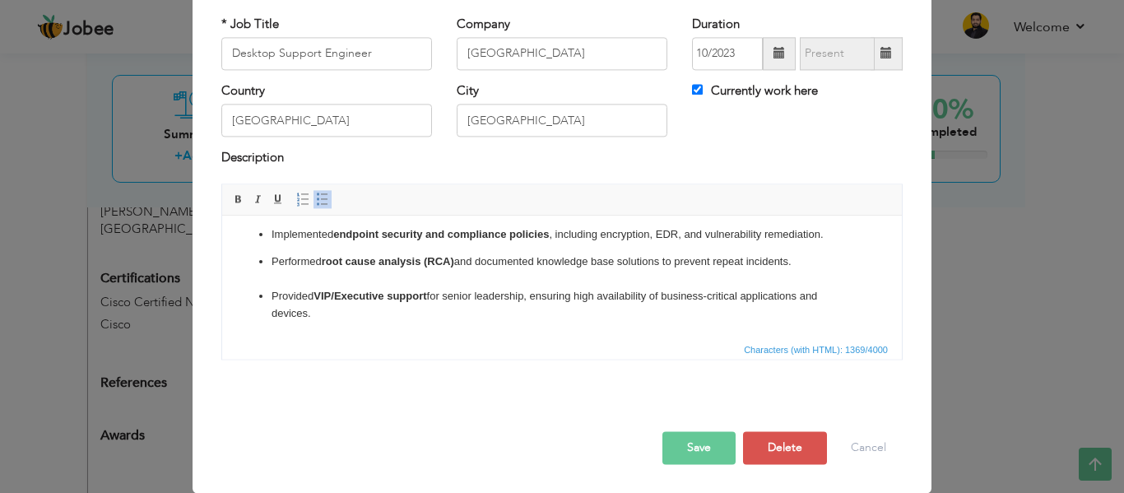
click at [818, 285] on li "Performed root cause analysis (RCA) and documented knowledge base solutions to …" at bounding box center [561, 270] width 581 height 35
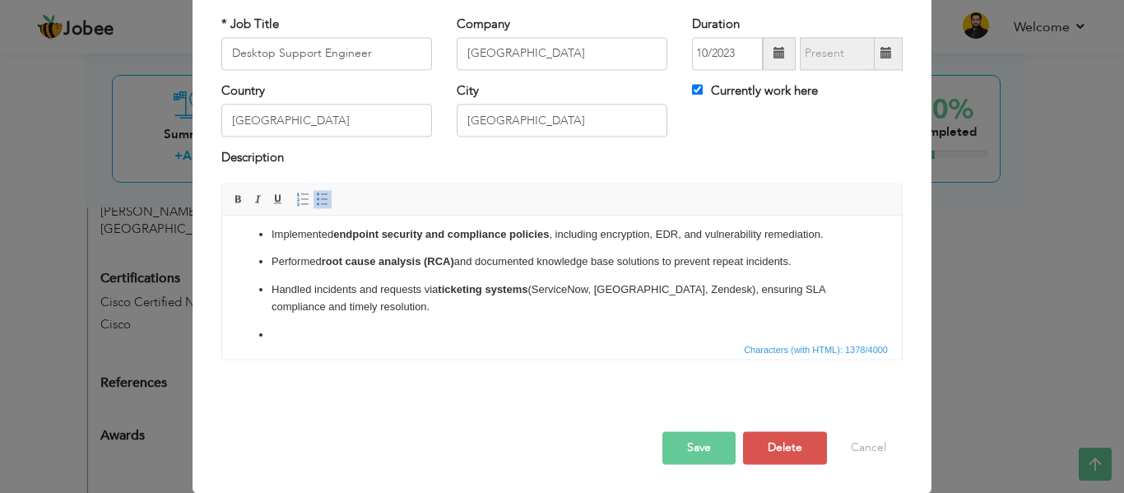
scroll to position [236, 0]
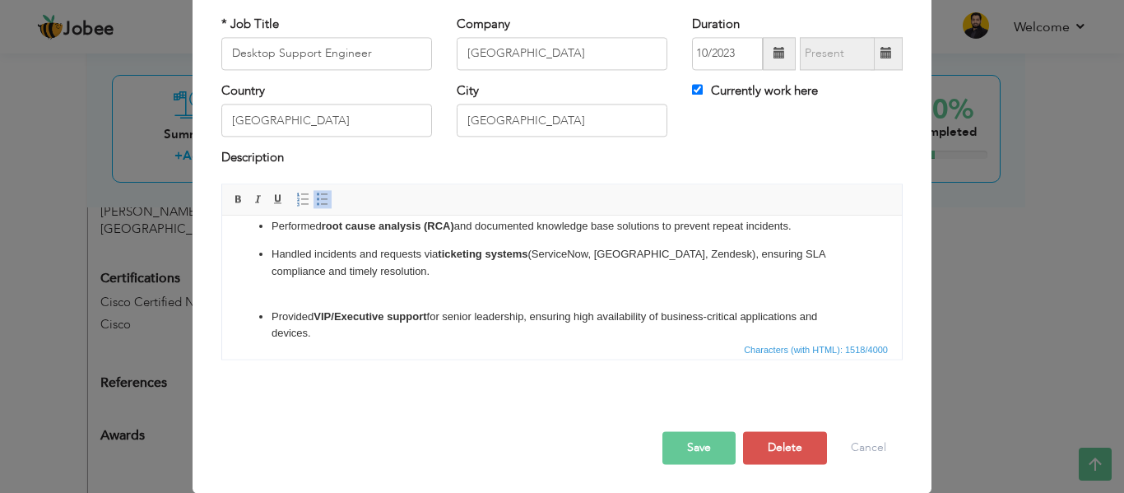
click at [344, 308] on ul "Provided advanced troubleshooting for escalated hardware, software, and network…" at bounding box center [562, 169] width 647 height 346
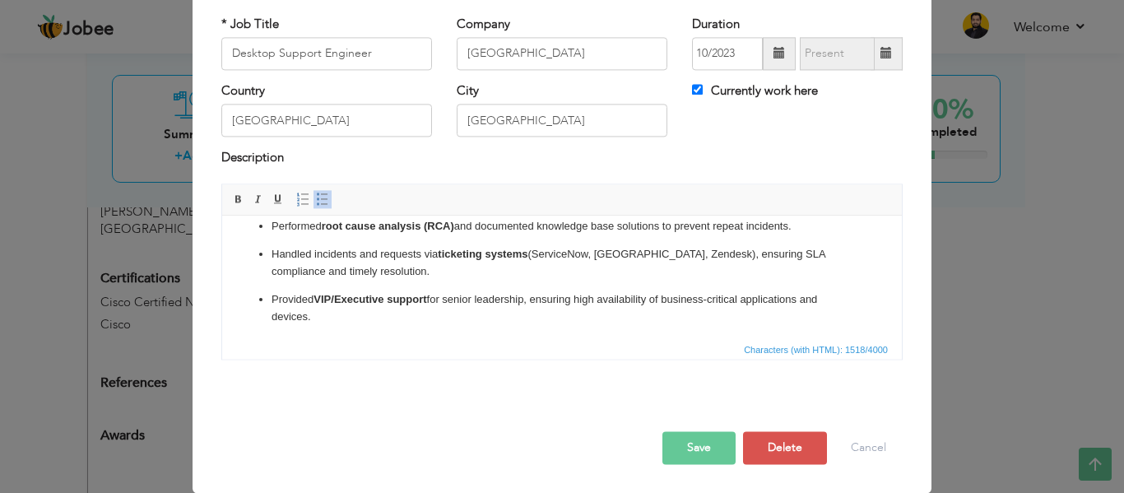
scroll to position [256, 0]
click at [685, 448] on button "Save" at bounding box center [698, 447] width 73 height 33
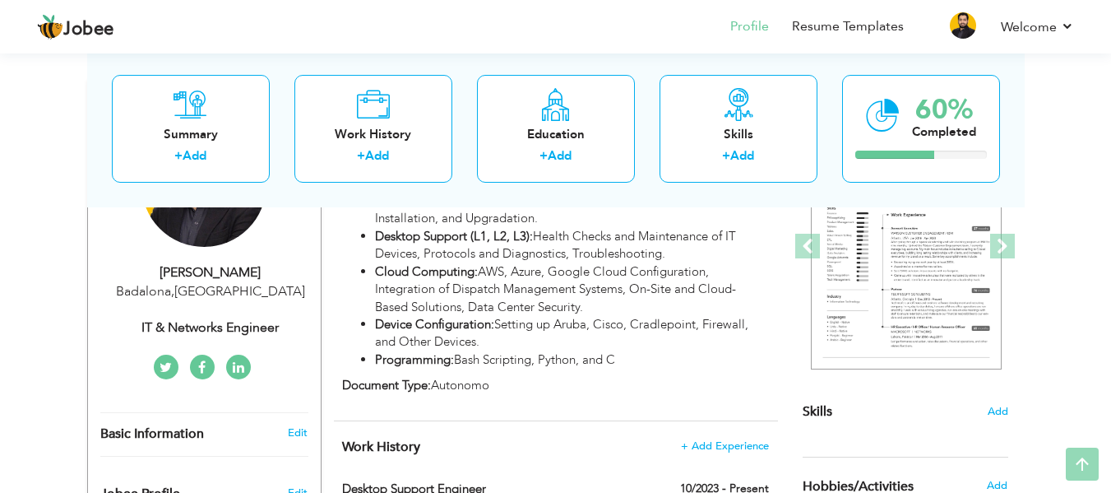
scroll to position [232, 0]
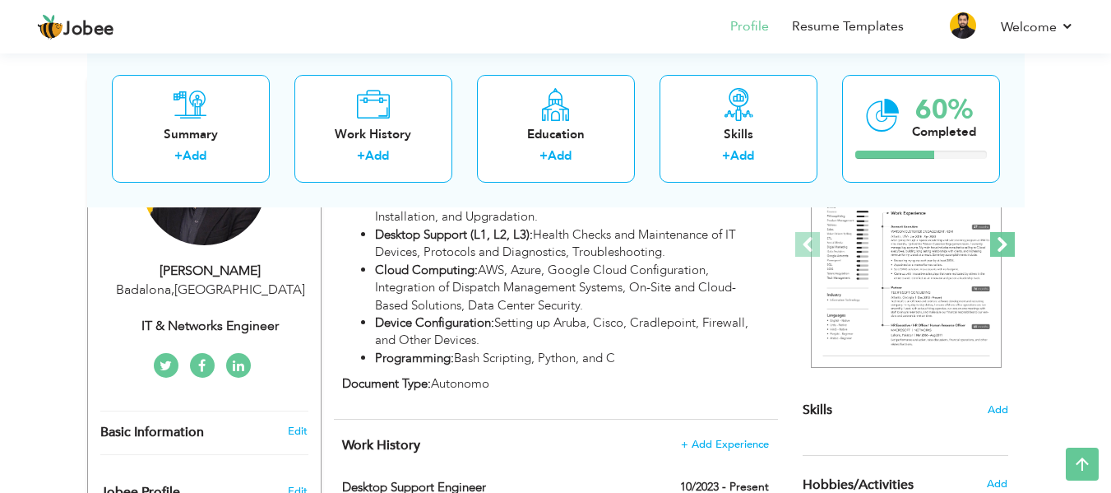
click at [1002, 247] on span at bounding box center [1002, 244] width 25 height 25
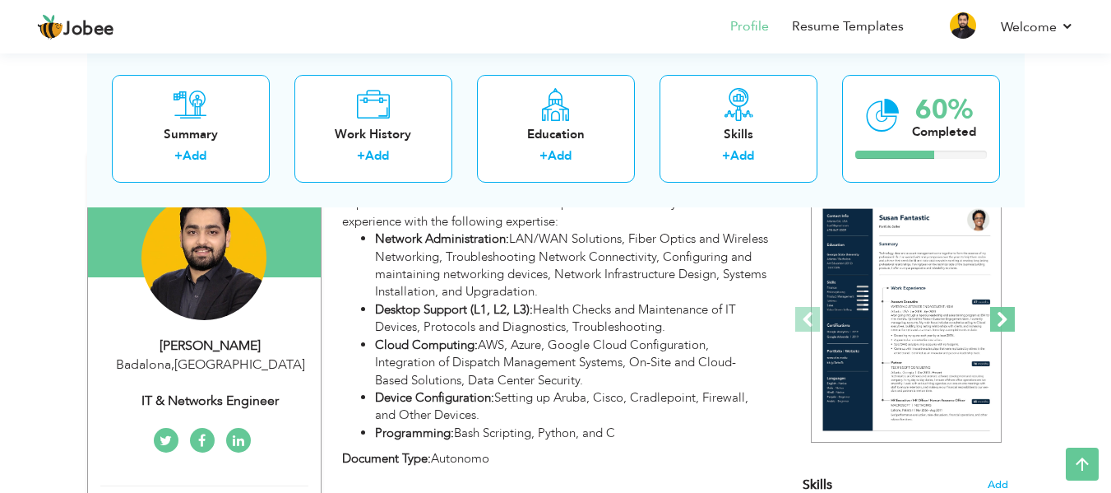
scroll to position [216, 0]
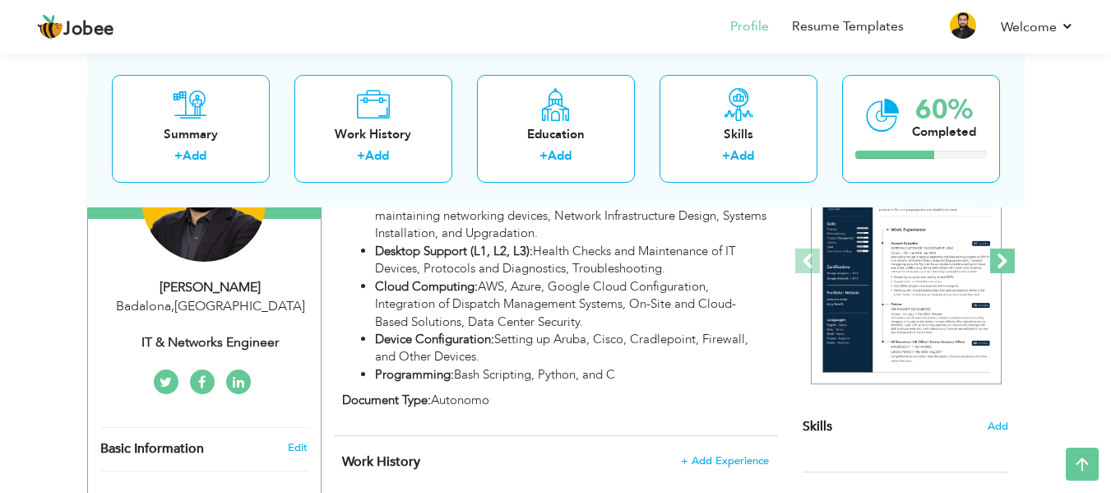
click at [1003, 257] on span at bounding box center [1002, 260] width 25 height 25
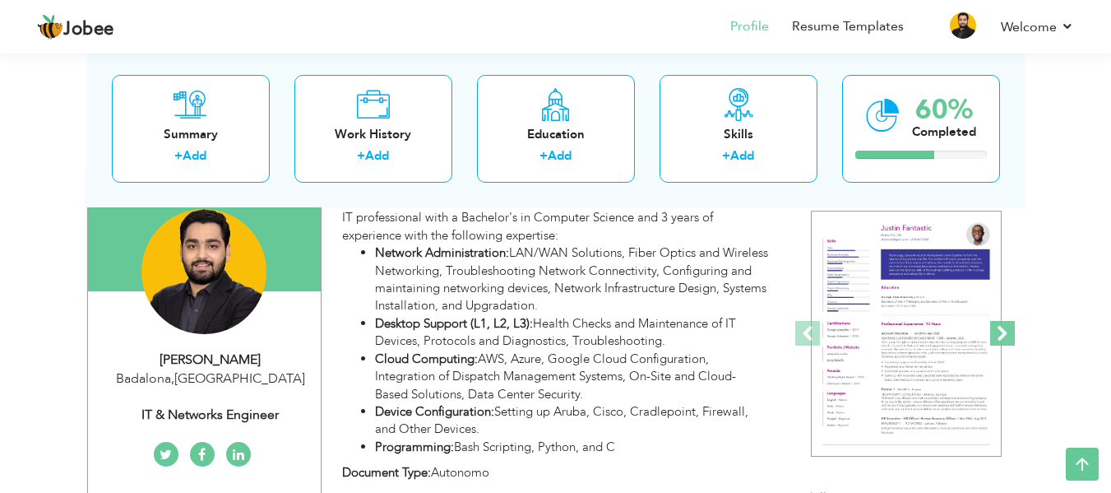
scroll to position [142, 0]
click at [800, 327] on span at bounding box center [807, 334] width 25 height 25
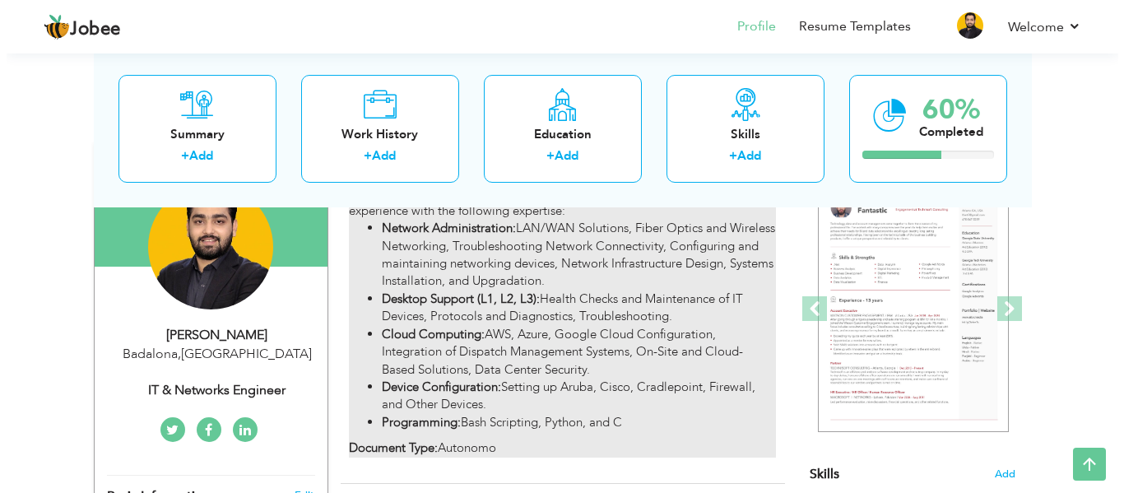
scroll to position [169, 0]
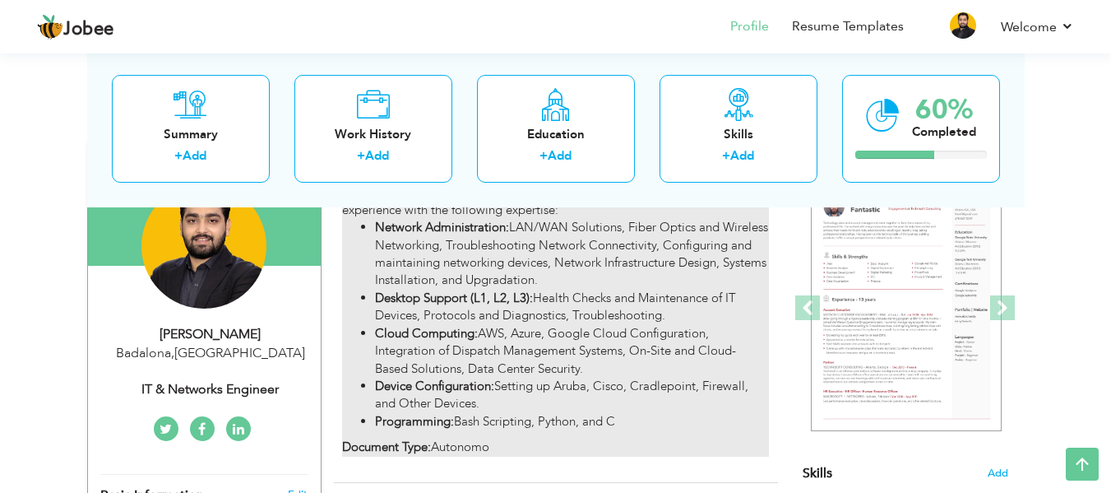
click at [513, 355] on li "Cloud Computing: AWS, Azure, Google Cloud Configuration, Integration of Dispatc…" at bounding box center [571, 351] width 393 height 53
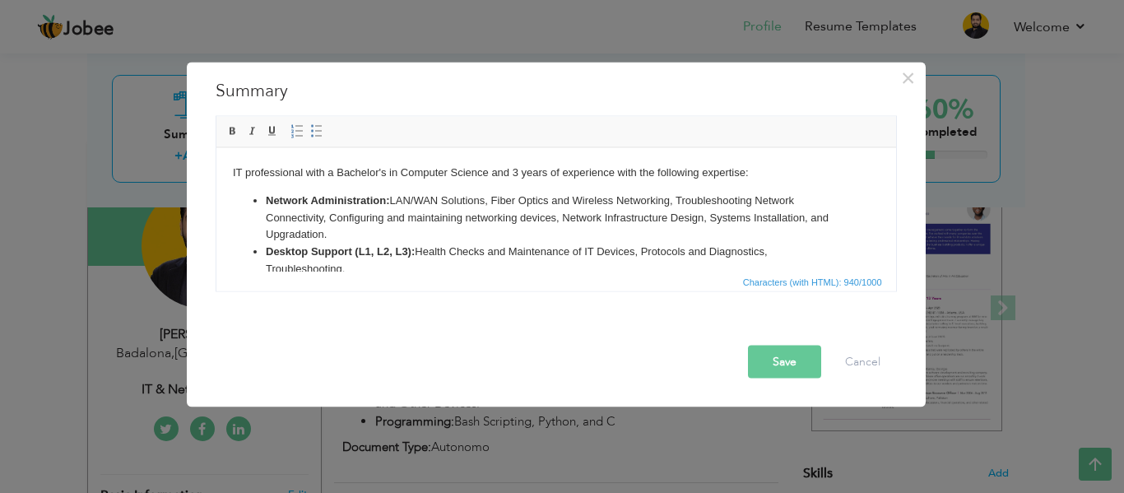
click at [372, 257] on strong "Desktop Support (L1, L2, L3):" at bounding box center [339, 250] width 149 height 12
copy body "IT professional with a Bachelor's in Computer Science and 3 years of experience…"
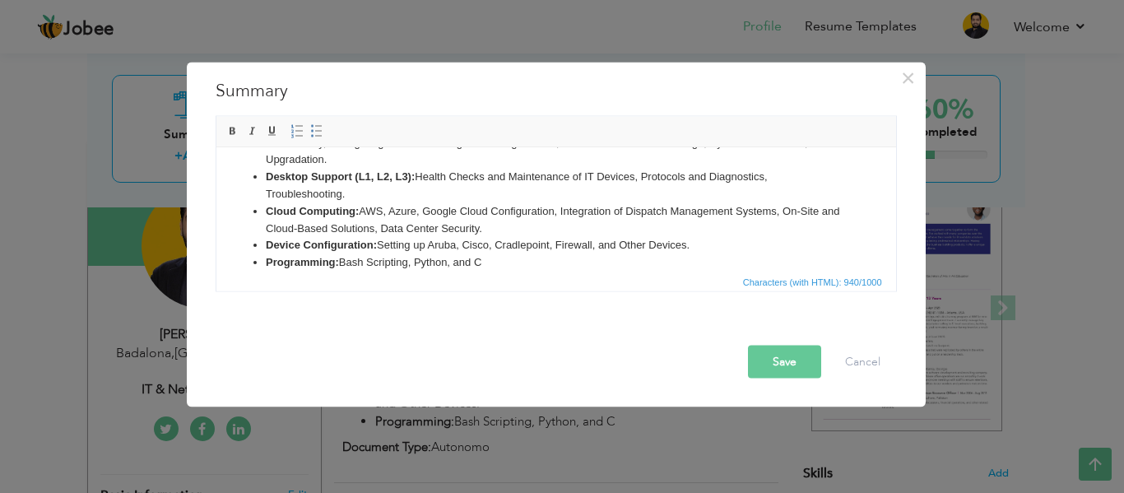
scroll to position [119, 0]
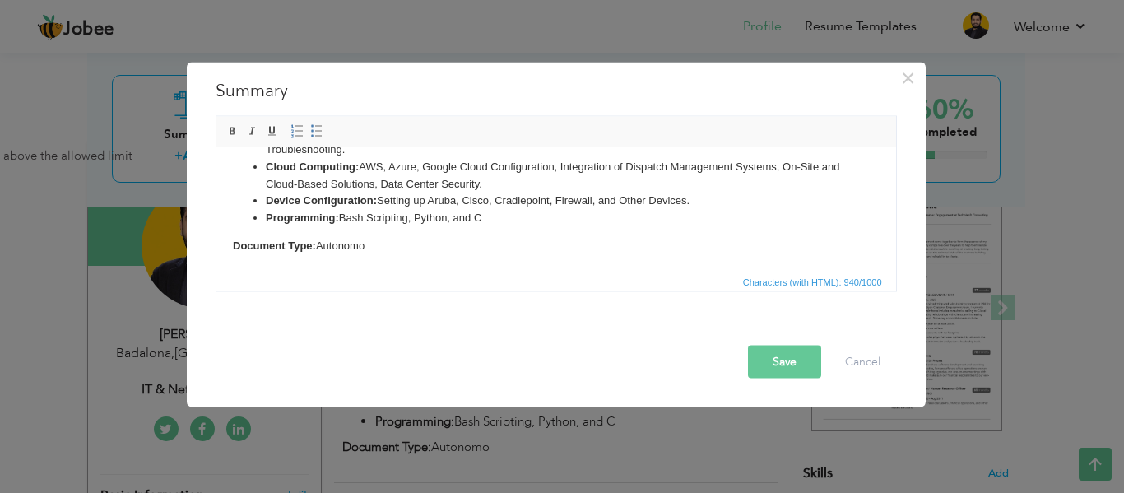
click at [573, 243] on p "Document Type: Autonomo" at bounding box center [555, 245] width 647 height 17
click at [472, 209] on li "Programming: Bash Scripting, Python, and C" at bounding box center [555, 217] width 581 height 17
copy body "IT professional with a Bachelor's in Computer Science and 3 years of experience…"
click at [435, 223] on li "Programming: Bash Scripting, Python, and C" at bounding box center [555, 217] width 581 height 17
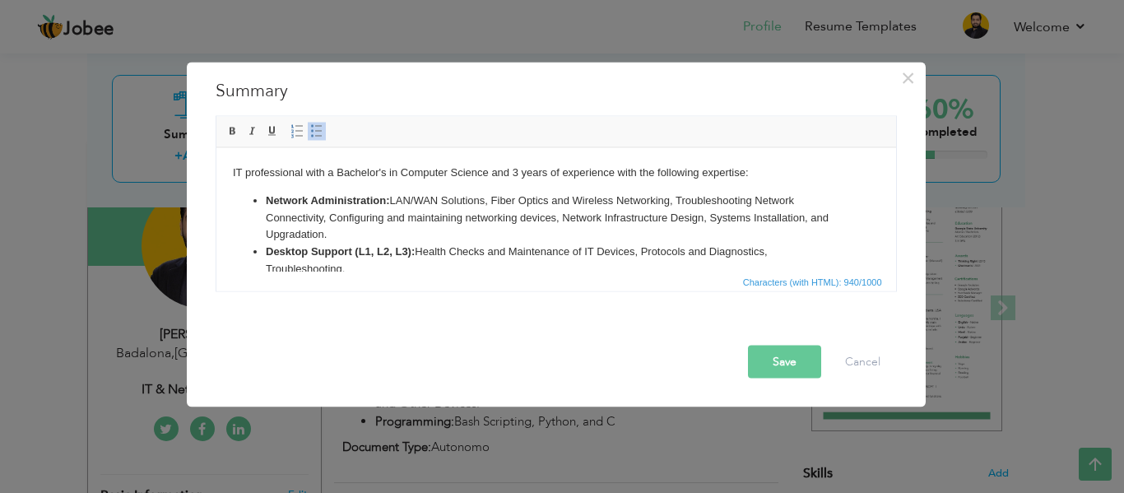
drag, startPoint x: 415, startPoint y: 239, endPoint x: 260, endPoint y: 92, distance: 213.0
click at [260, 147] on html "IT professional with a Bachelor's in Computer Science and 3 years of experience…" at bounding box center [555, 268] width 679 height 243
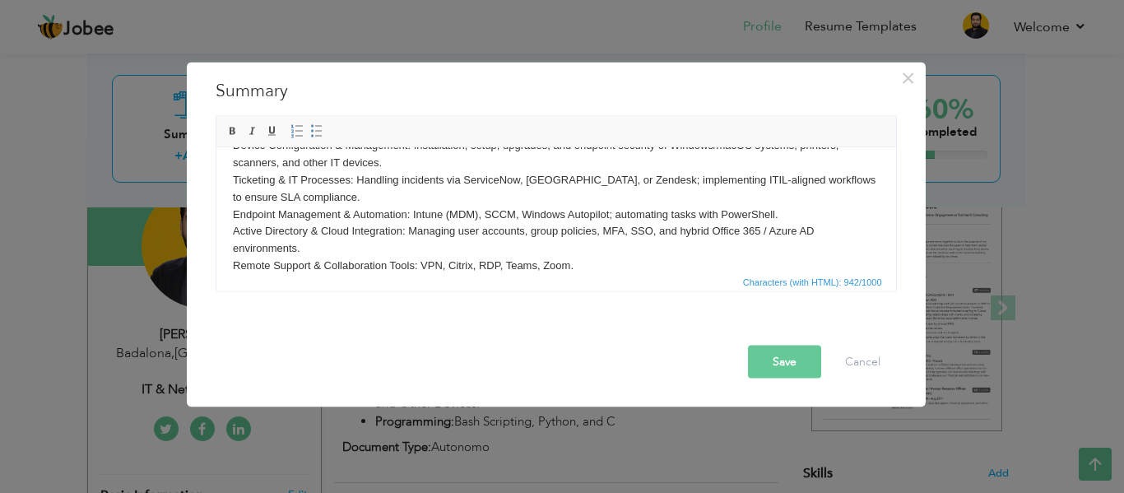
scroll to position [98, 0]
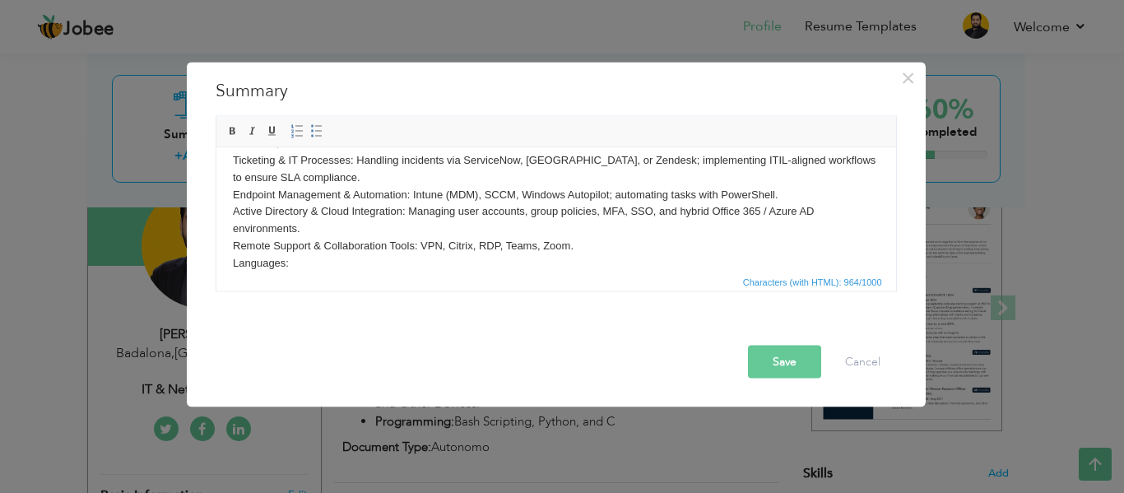
click at [420, 255] on body "IT professional with a Bachelor's in Computer Science and 3 years of experience…" at bounding box center [555, 169] width 647 height 206
click at [419, 255] on body "IT professional with a Bachelor's in Computer Science and 3 years of experience…" at bounding box center [555, 169] width 647 height 206
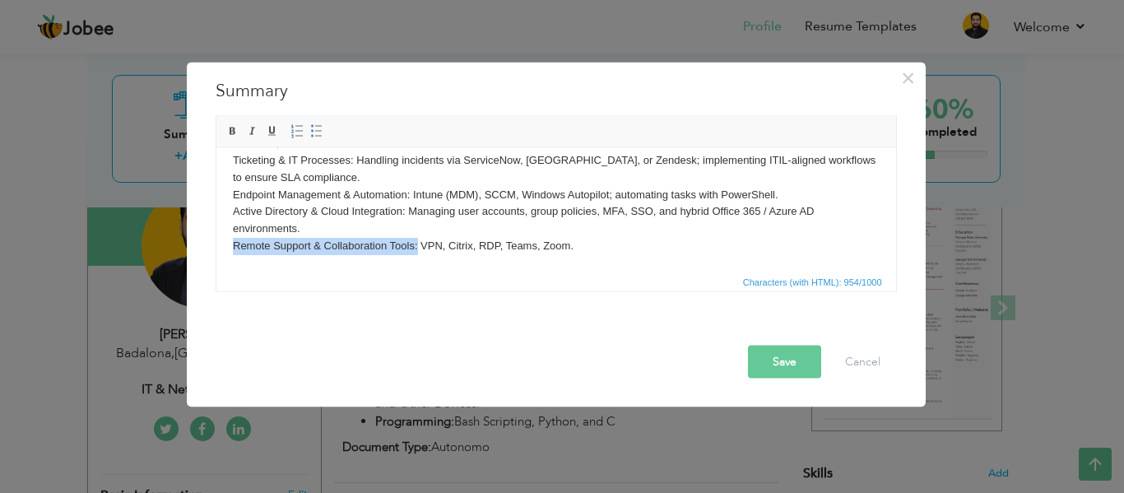
drag, startPoint x: 417, startPoint y: 248, endPoint x: 223, endPoint y: 248, distance: 194.1
click at [223, 248] on html "IT professional with a Bachelor's in Computer Science and 3 years of experience…" at bounding box center [555, 168] width 679 height 239
click at [230, 131] on span at bounding box center [232, 130] width 13 height 13
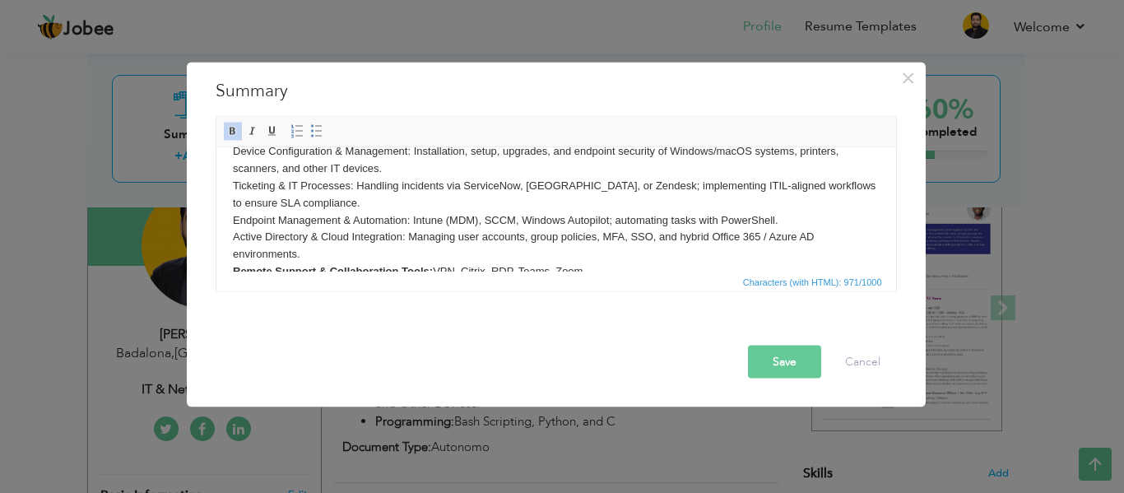
scroll to position [72, 0]
click at [352, 188] on body "IT professional with a Bachelor's in Computer Science and 3 years of experience…" at bounding box center [555, 195] width 647 height 206
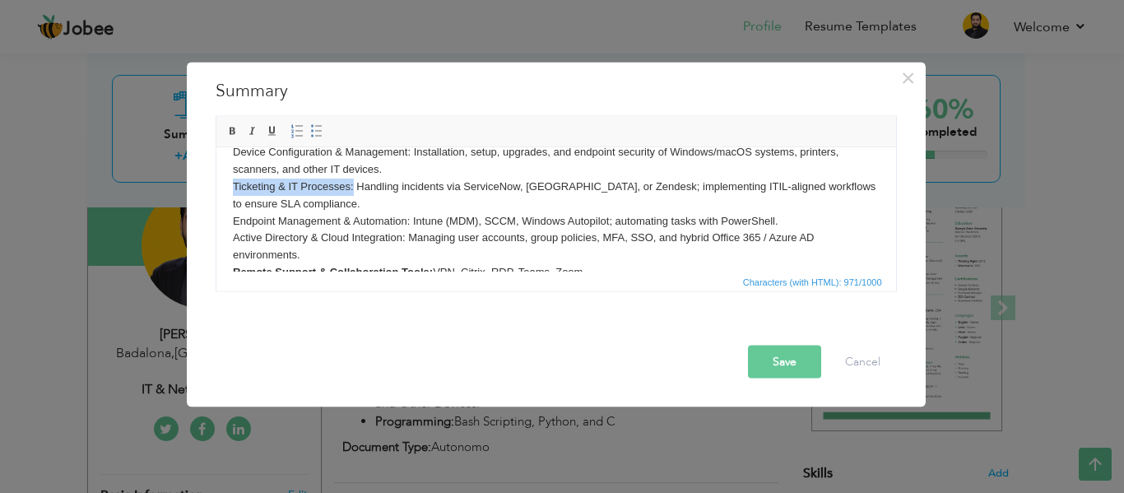
drag, startPoint x: 352, startPoint y: 188, endPoint x: 230, endPoint y: 188, distance: 122.6
click at [230, 188] on html "IT professional with a Bachelor's in Computer Science and 3 years of experience…" at bounding box center [555, 195] width 679 height 239
click at [232, 128] on span at bounding box center [232, 130] width 13 height 13
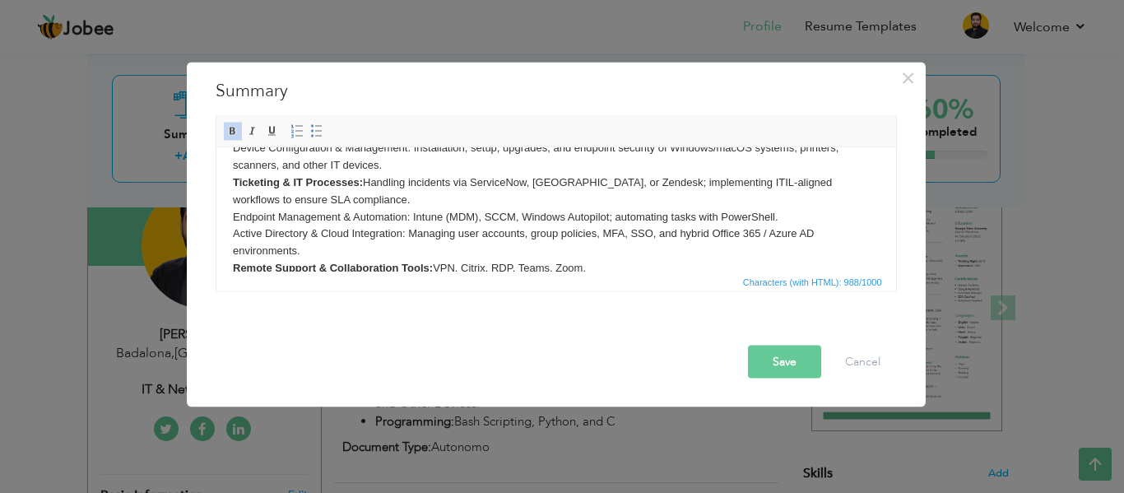
scroll to position [77, 0]
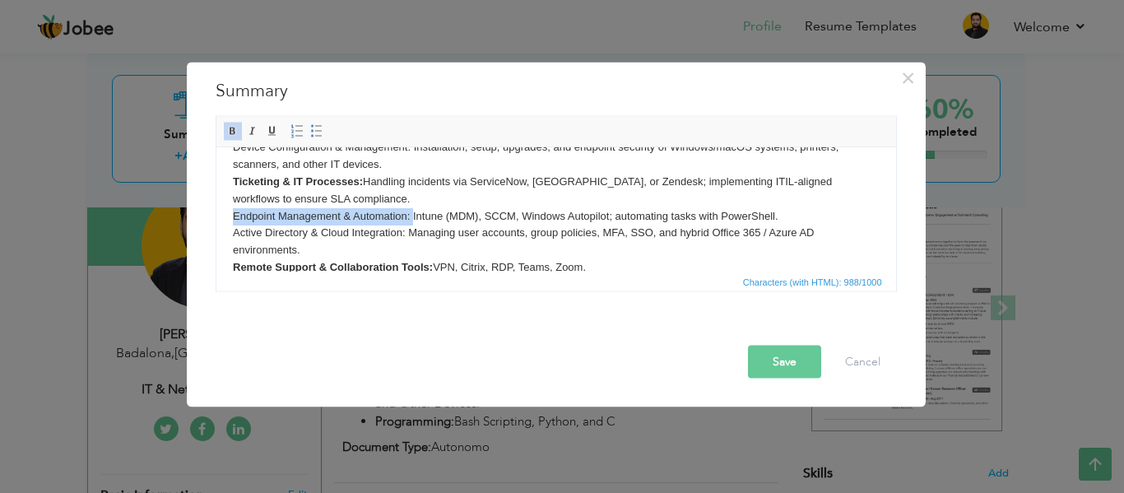
drag, startPoint x: 410, startPoint y: 216, endPoint x: 206, endPoint y: 223, distance: 205.0
click at [216, 223] on html "IT professional with a Bachelor's in Computer Science and 3 years of experience…" at bounding box center [555, 190] width 679 height 239
drag, startPoint x: 227, startPoint y: 130, endPoint x: 121, endPoint y: 58, distance: 128.0
click at [227, 130] on span at bounding box center [232, 130] width 13 height 13
drag, startPoint x: 408, startPoint y: 215, endPoint x: 234, endPoint y: 216, distance: 174.4
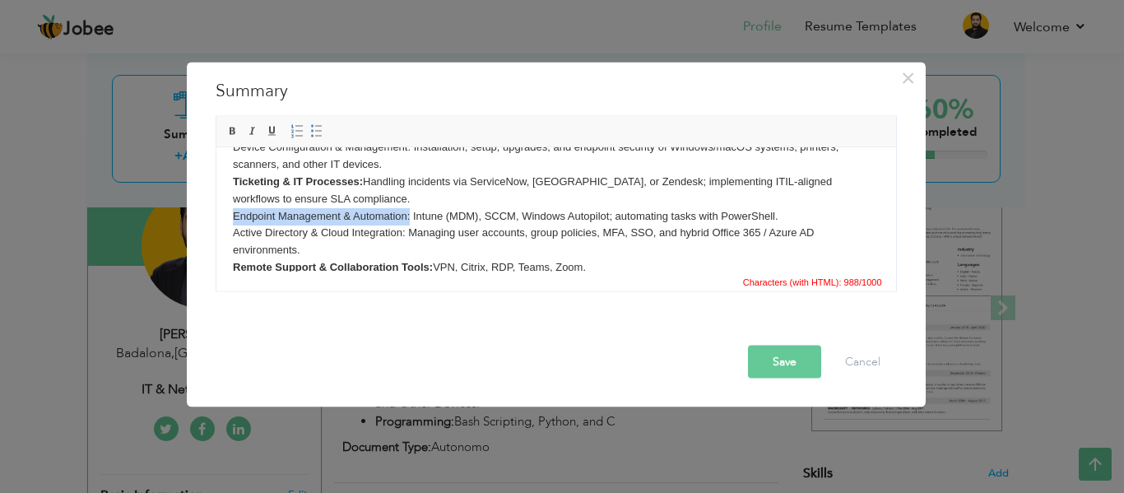
click at [234, 216] on body "IT professional with a Bachelor's in Computer Science and 3 years of experience…" at bounding box center [555, 190] width 647 height 206
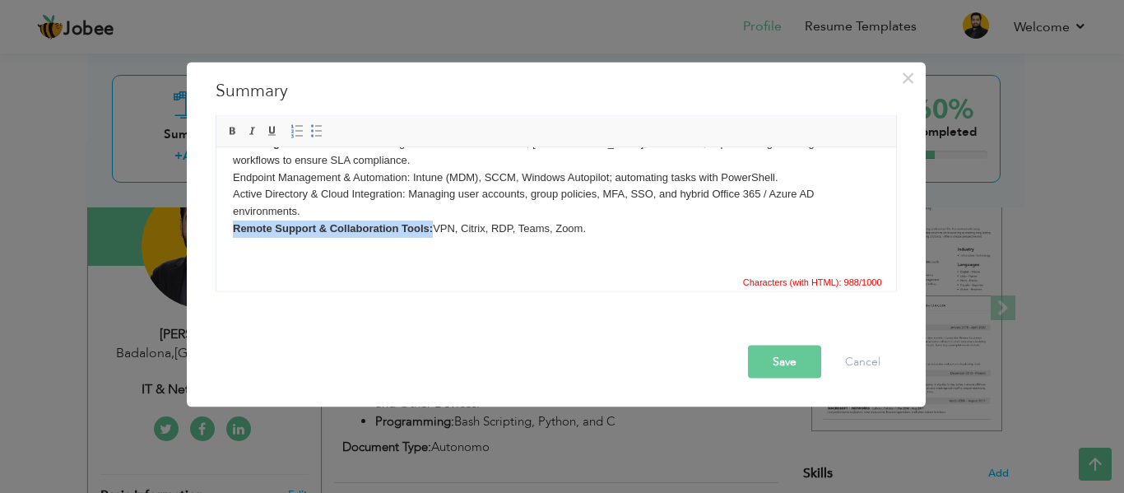
drag, startPoint x: 432, startPoint y: 266, endPoint x: 220, endPoint y: 227, distance: 215.7
click at [220, 227] on html "IT professional with a Bachelor's in Computer Science and 3 years of experience…" at bounding box center [555, 151] width 679 height 239
drag, startPoint x: 235, startPoint y: 132, endPoint x: 77, endPoint y: 32, distance: 186.7
click at [235, 132] on span at bounding box center [232, 130] width 13 height 13
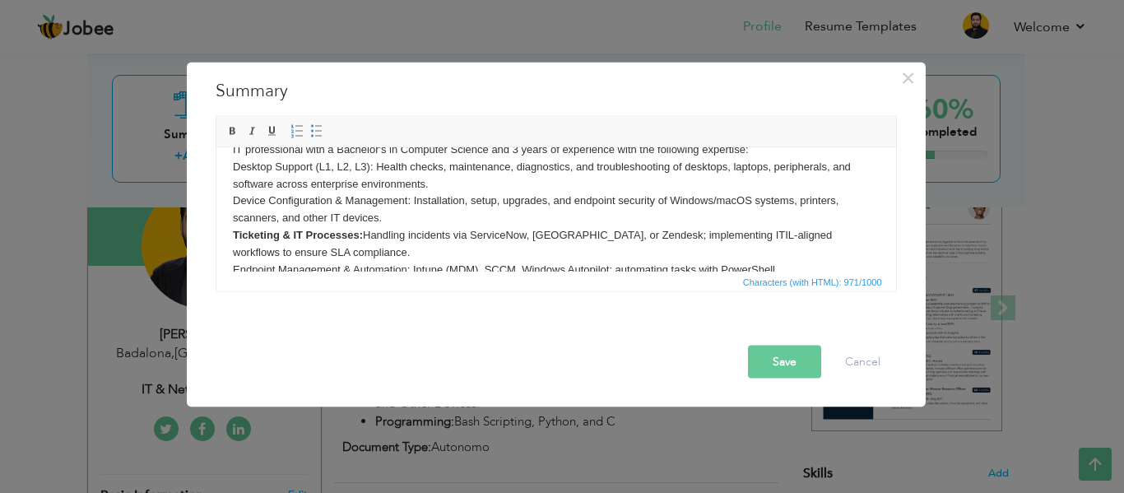
scroll to position [0, 0]
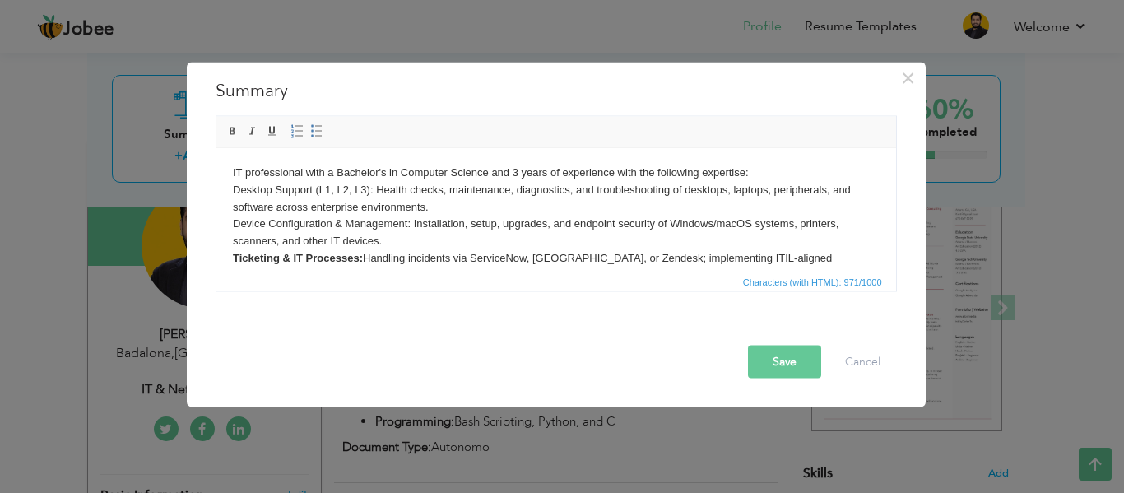
drag, startPoint x: 363, startPoint y: 259, endPoint x: 230, endPoint y: 257, distance: 133.3
click at [230, 257] on html "IT professional with a Bachelor's in Computer Science and 3 years of experience…" at bounding box center [555, 266] width 679 height 239
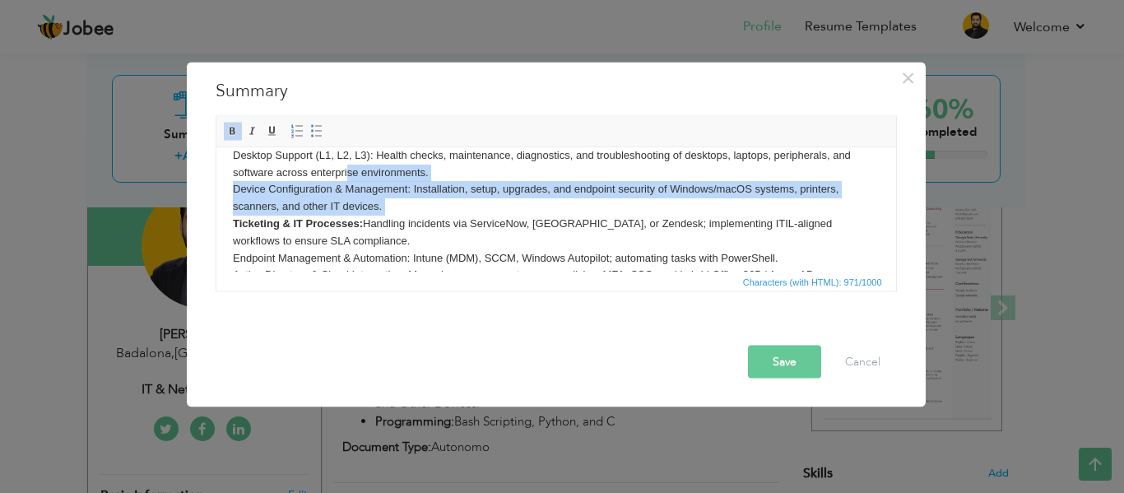
scroll to position [5, 0]
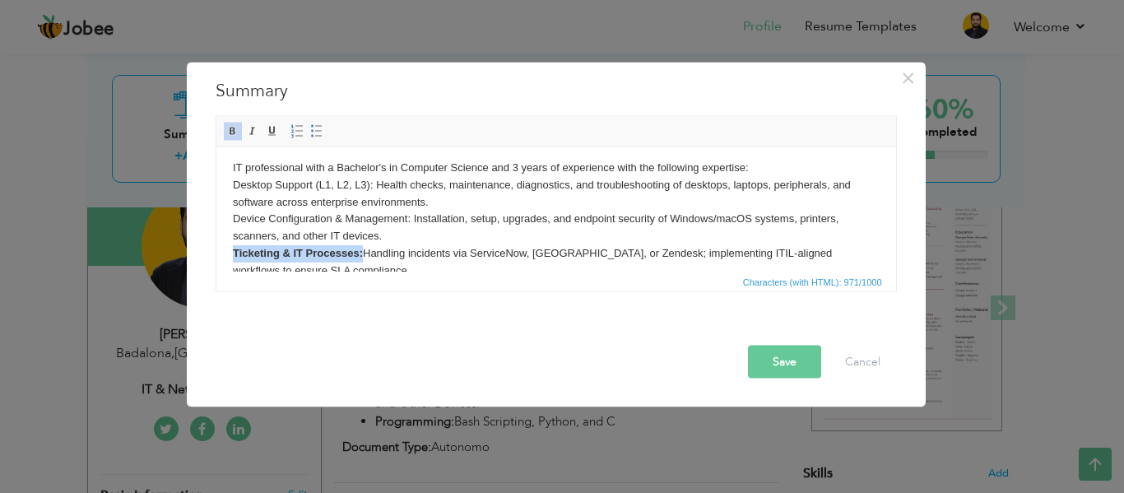
drag, startPoint x: 230, startPoint y: 257, endPoint x: 361, endPoint y: 252, distance: 131.7
click at [361, 252] on html "IT professional with a Bachelor's in Computer Science and 3 years of experience…" at bounding box center [555, 261] width 679 height 239
click at [229, 132] on span at bounding box center [232, 130] width 13 height 13
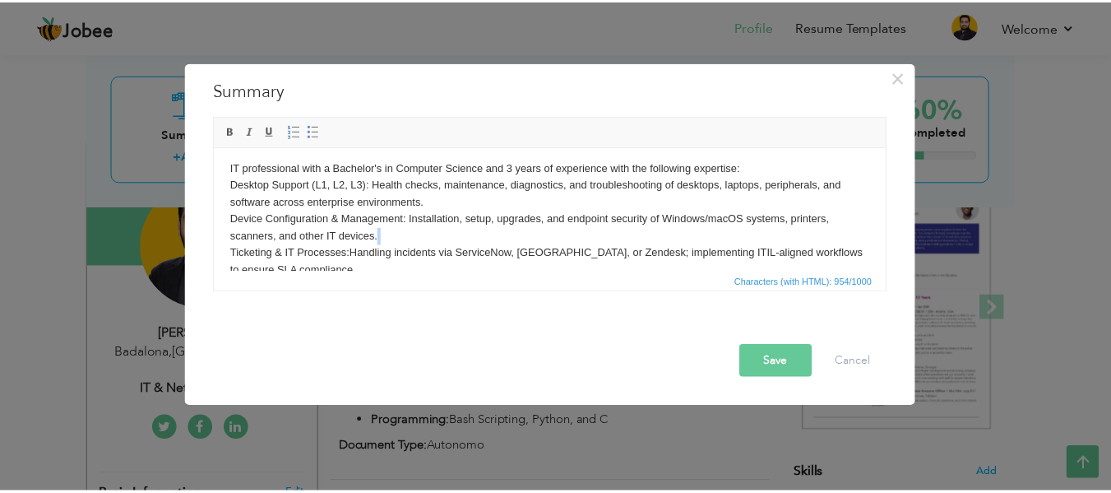
scroll to position [0, 0]
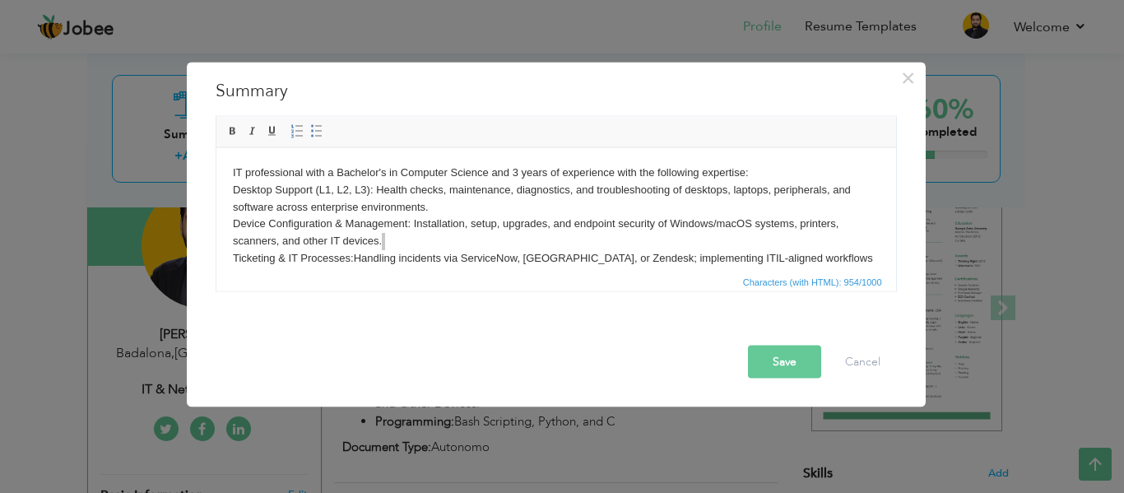
click at [780, 362] on button "Save" at bounding box center [784, 361] width 73 height 33
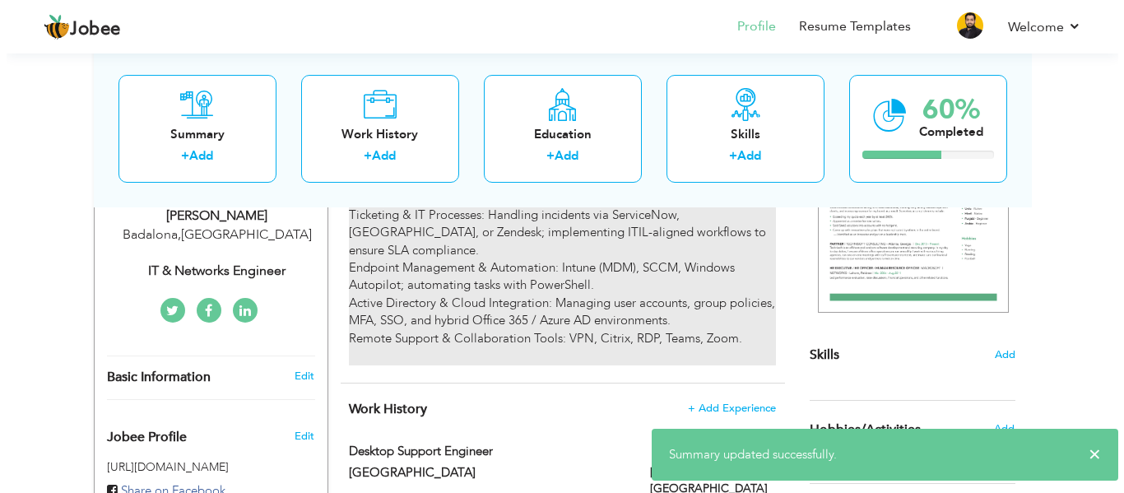
scroll to position [286, 0]
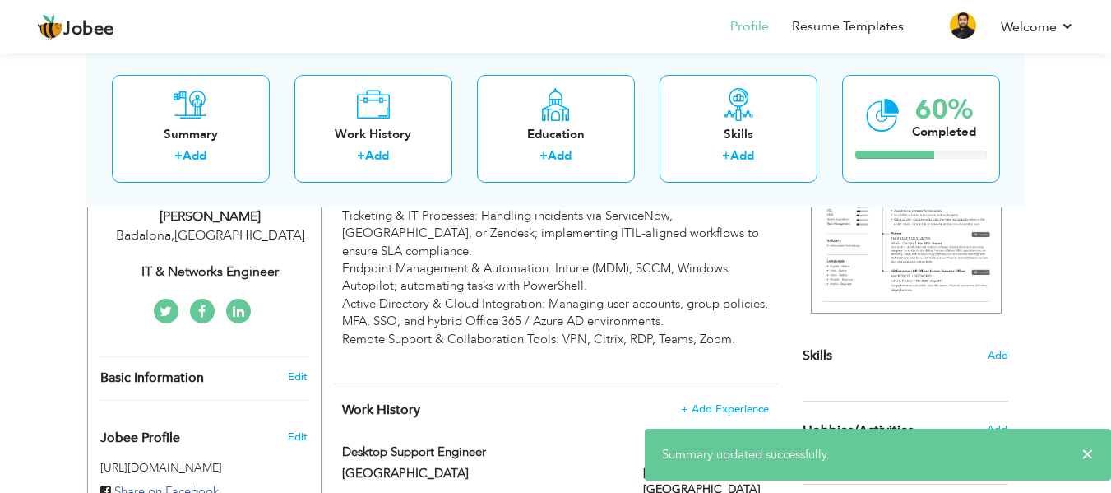
click at [218, 267] on div "IT & Networks Engineer" at bounding box center [210, 271] width 220 height 19
type input "Shafaqat"
type input "[PERSON_NAME]"
type input "[PHONE_NUMBER]"
select select "number:203"
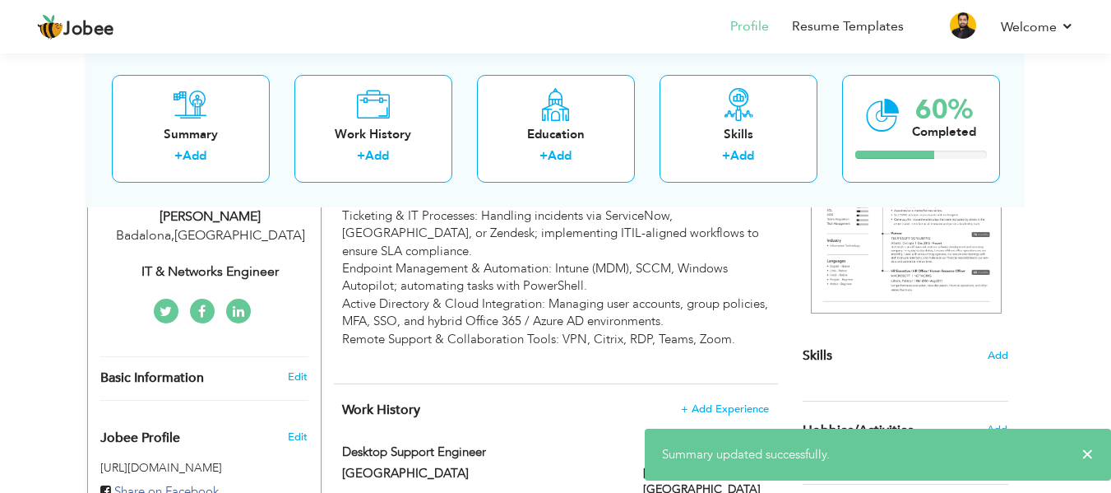
type input "Badalona"
select select "number:5"
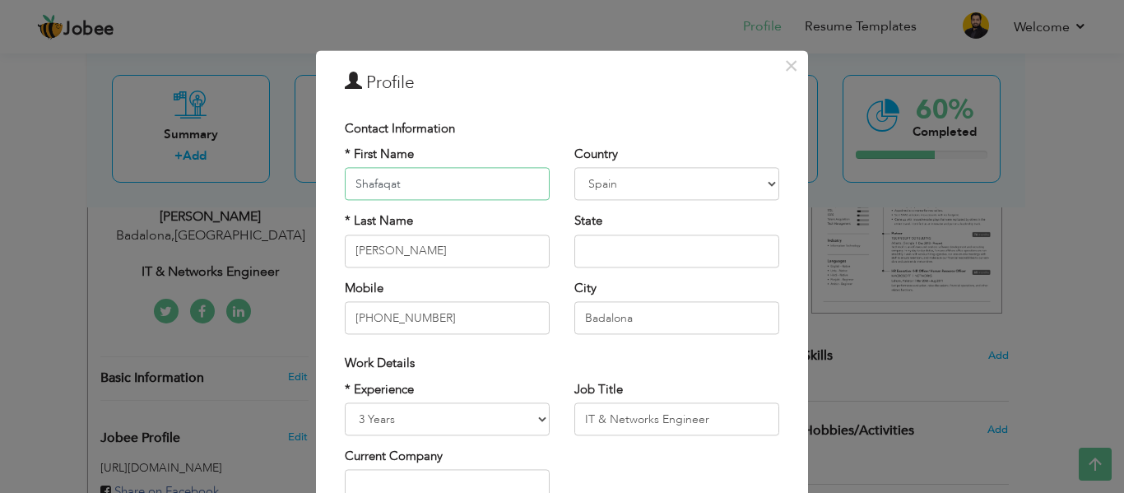
scroll to position [114, 0]
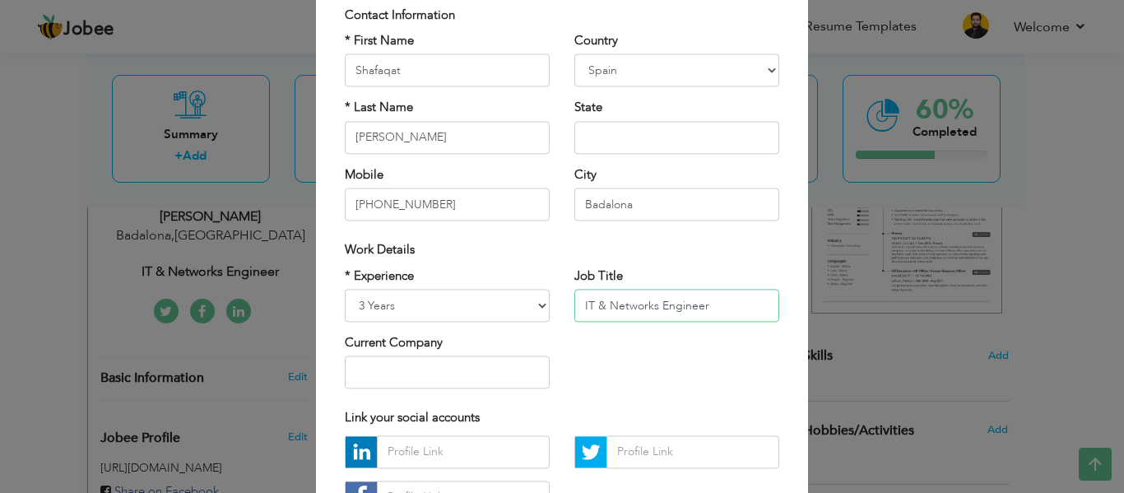
click at [717, 306] on input "IT & Networks Engineer" at bounding box center [676, 305] width 205 height 33
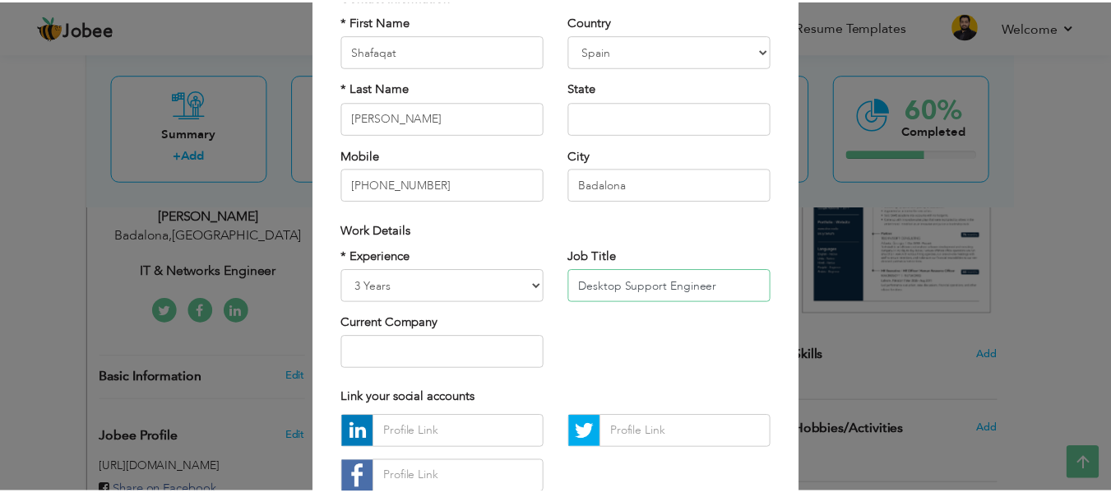
scroll to position [246, 0]
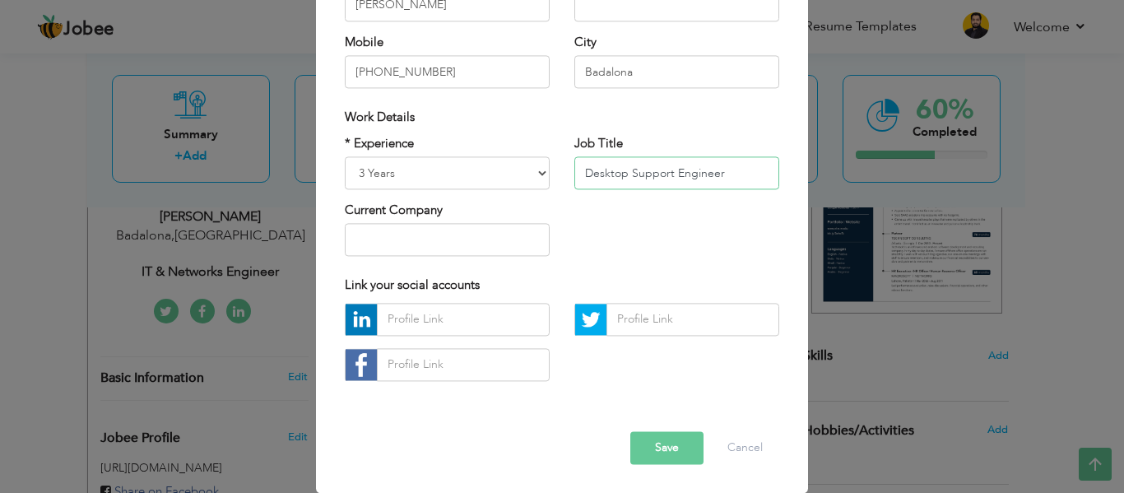
type input "Desktop Support Engineer"
click at [434, 233] on input "text" at bounding box center [447, 240] width 205 height 33
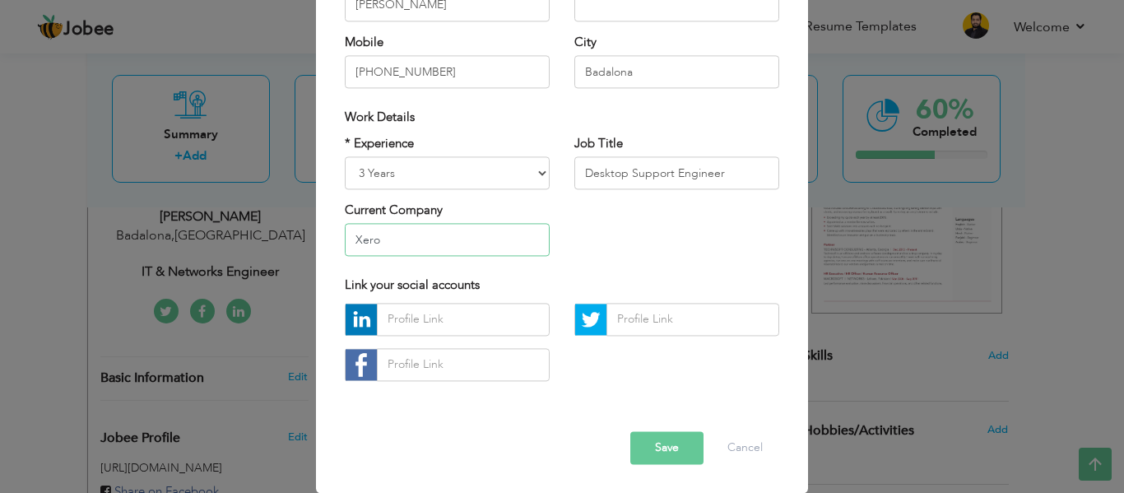
type input "Xerox"
click at [373, 239] on input "Xerox" at bounding box center [447, 240] width 205 height 33
click at [667, 447] on button "Save" at bounding box center [666, 447] width 73 height 33
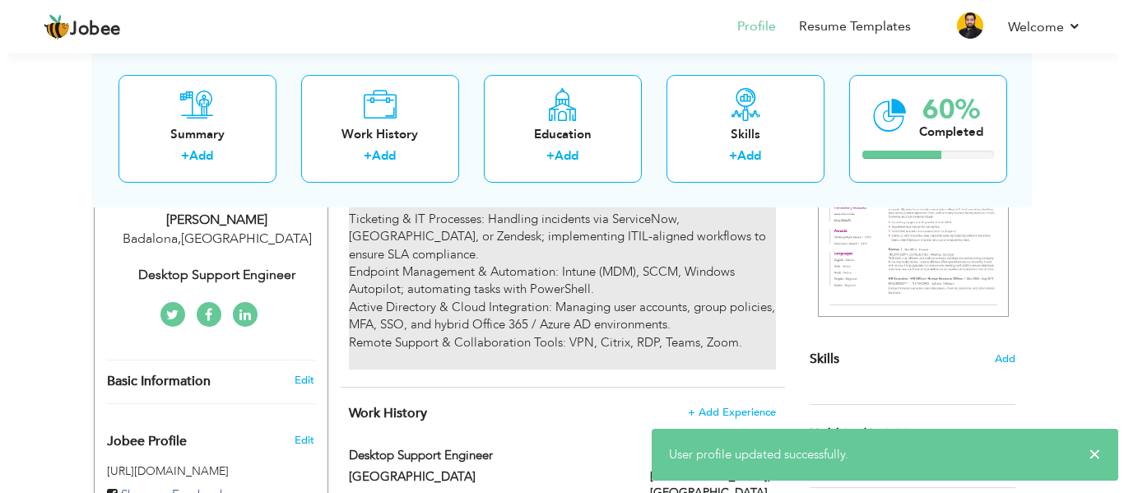
scroll to position [281, 0]
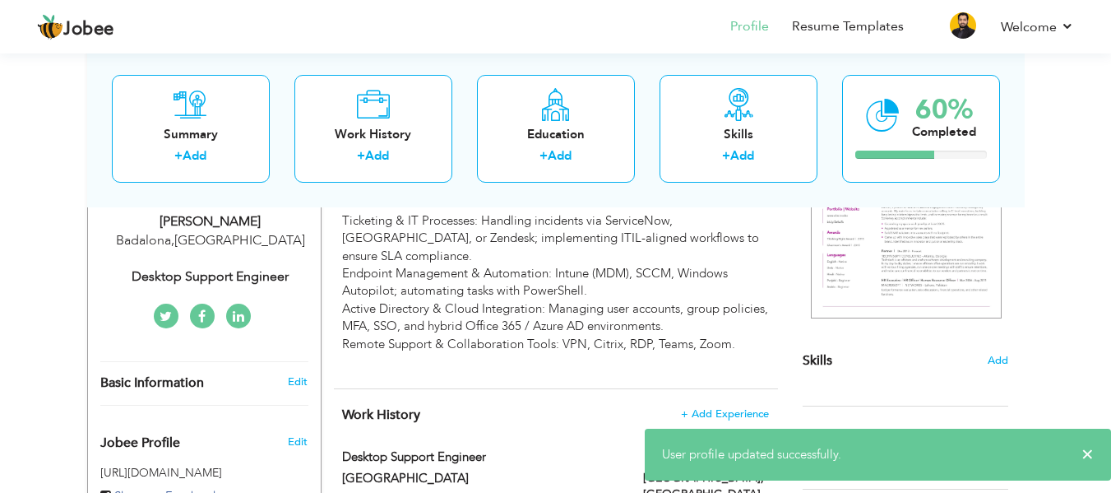
click at [213, 241] on div "Badalona , Spain" at bounding box center [210, 240] width 220 height 19
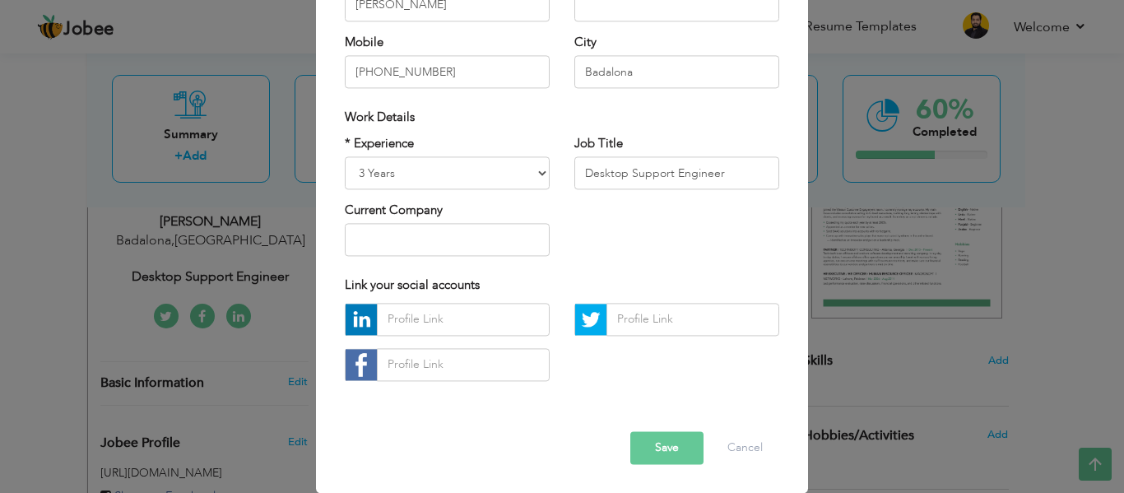
scroll to position [176, 0]
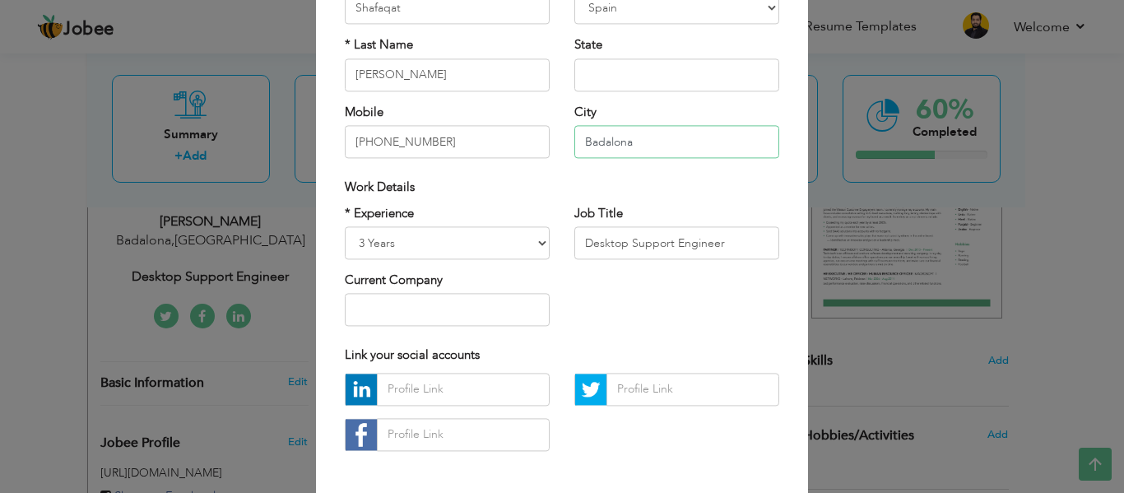
click at [665, 150] on input "Badalona" at bounding box center [676, 142] width 205 height 33
type input "[GEOGRAPHIC_DATA]"
click at [699, 345] on div "Link your social accounts" at bounding box center [561, 356] width 459 height 34
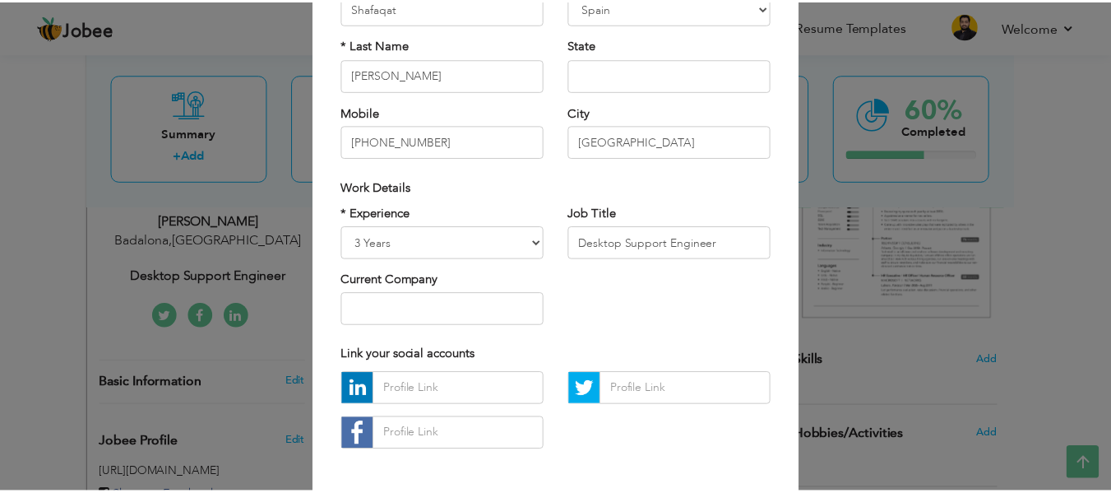
scroll to position [246, 0]
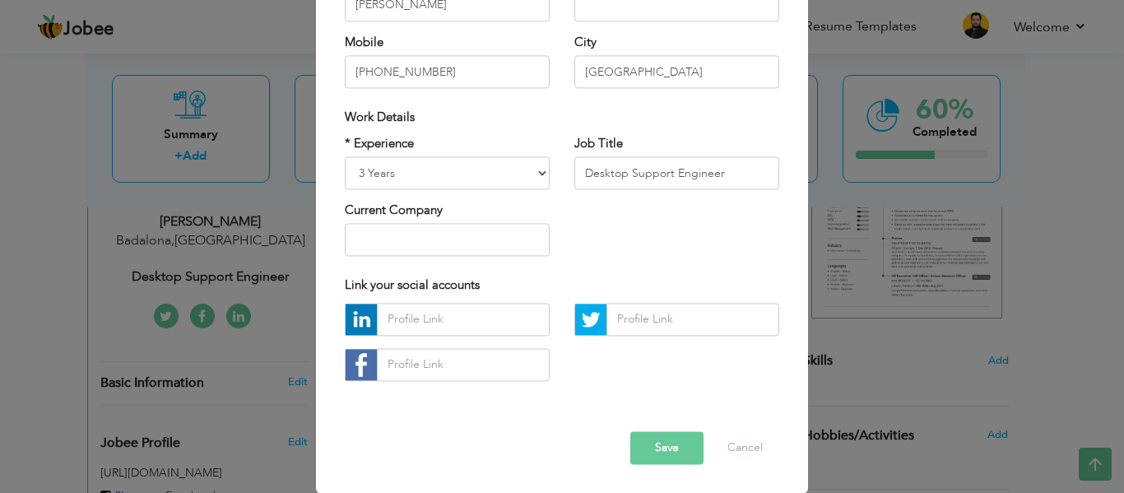
click at [666, 448] on button "Save" at bounding box center [666, 447] width 73 height 33
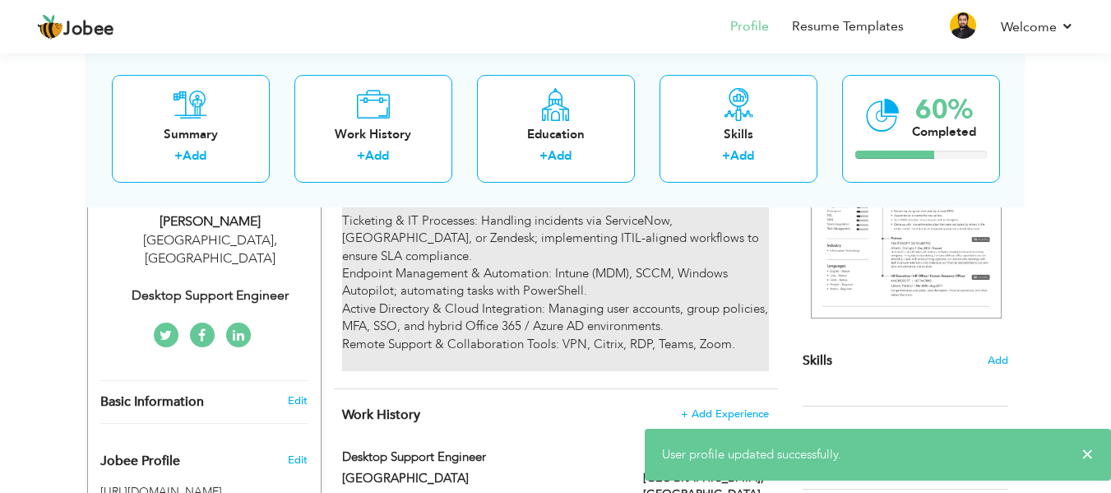
scroll to position [0, 0]
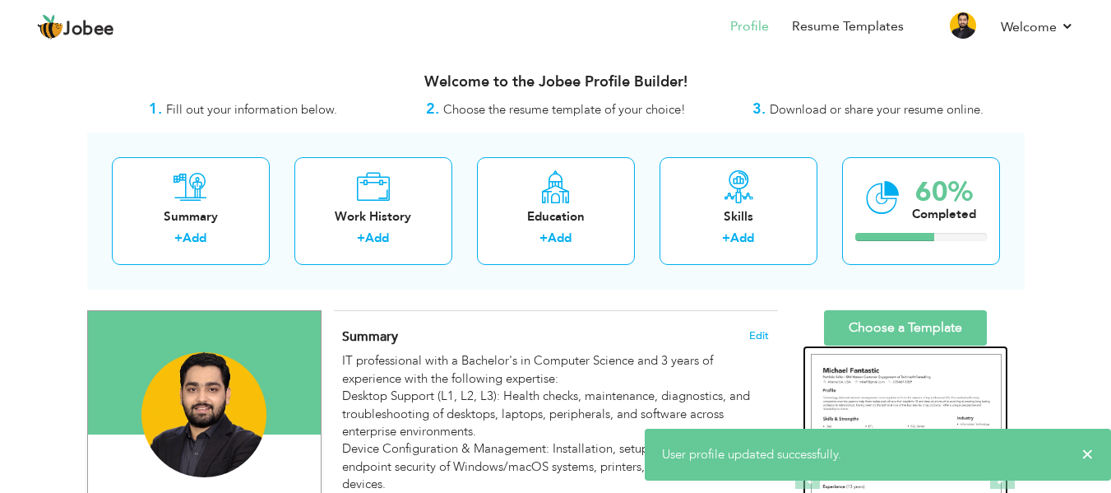
click at [878, 383] on img at bounding box center [906, 477] width 191 height 247
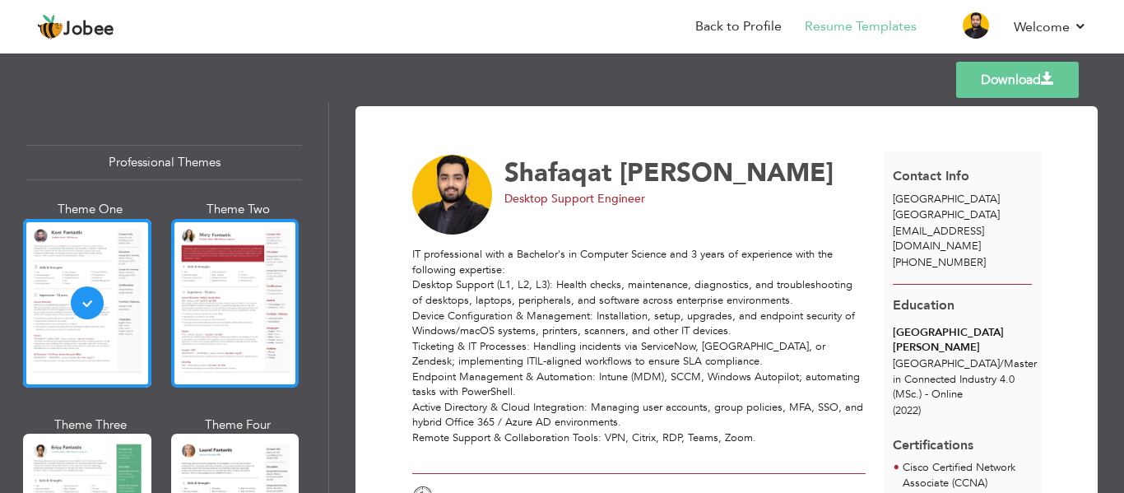
click at [213, 305] on div at bounding box center [235, 303] width 128 height 169
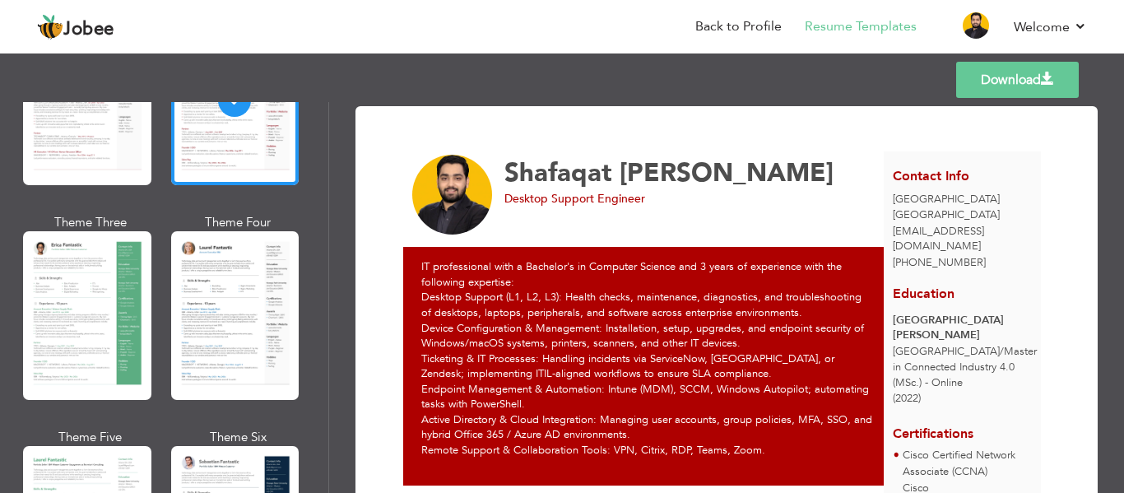
scroll to position [203, 0]
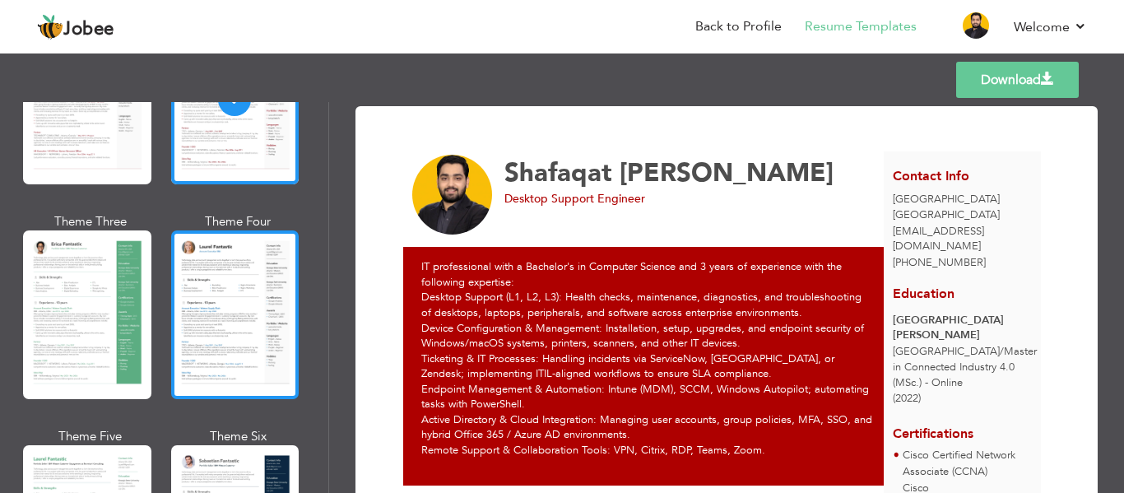
click at [235, 304] on div at bounding box center [235, 314] width 128 height 169
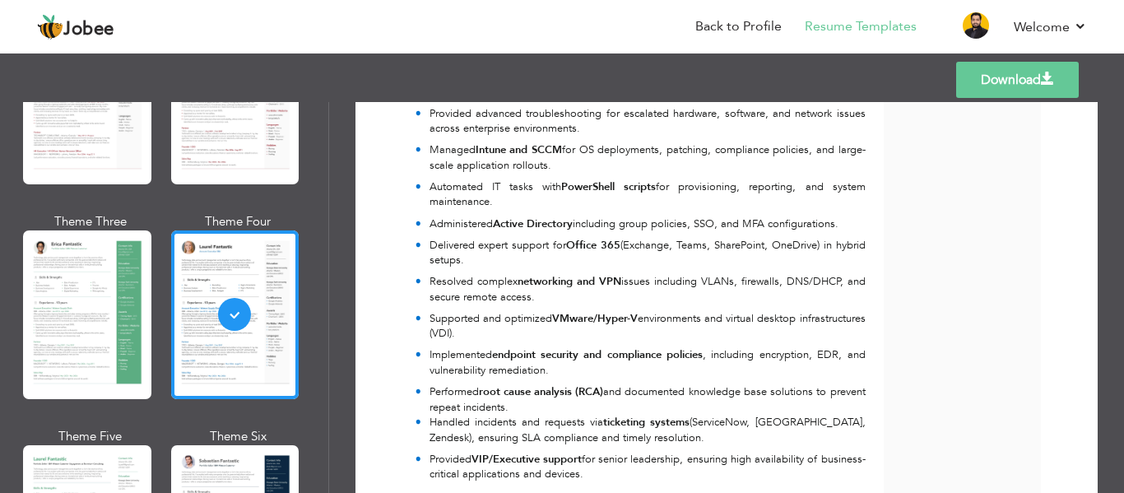
scroll to position [0, 0]
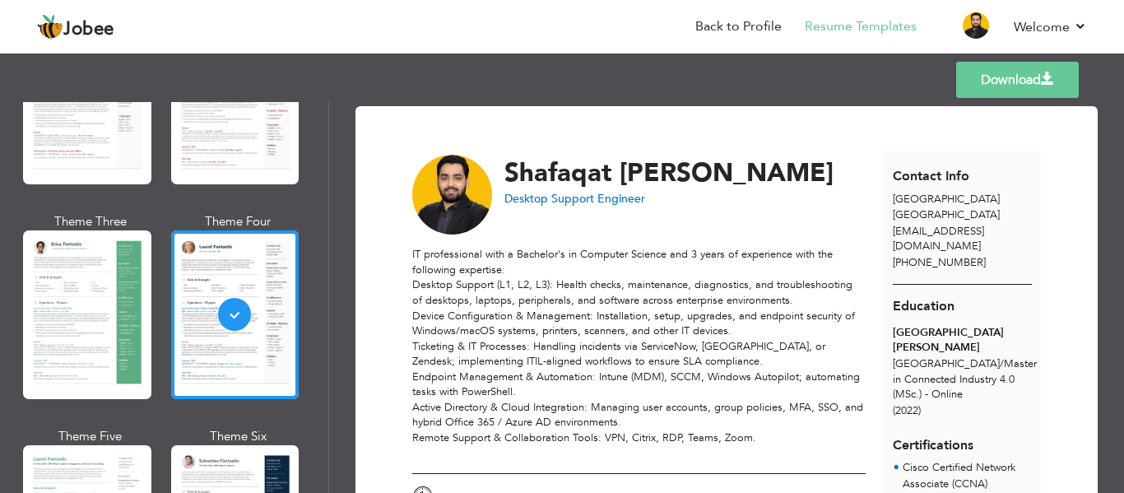
click at [560, 198] on span "Desktop Support Engineer" at bounding box center [574, 199] width 141 height 16
copy div "Desktop Support Engineer"
click at [1029, 93] on link "Download" at bounding box center [1017, 80] width 123 height 36
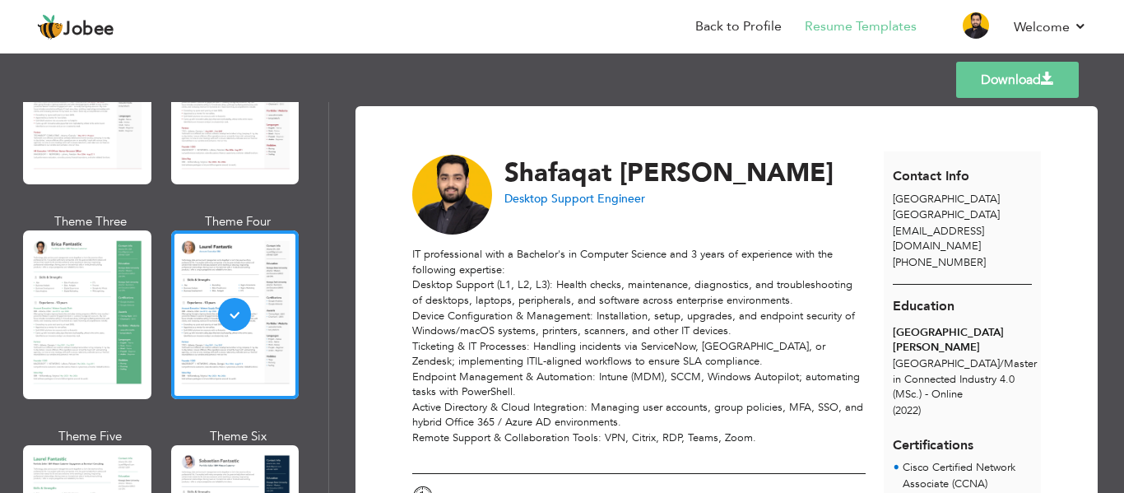
click at [564, 327] on div "IT professional with a Bachelor's in Computer Science and 3 years of experience…" at bounding box center [638, 354] width 453 height 214
